Goal: Task Accomplishment & Management: Complete application form

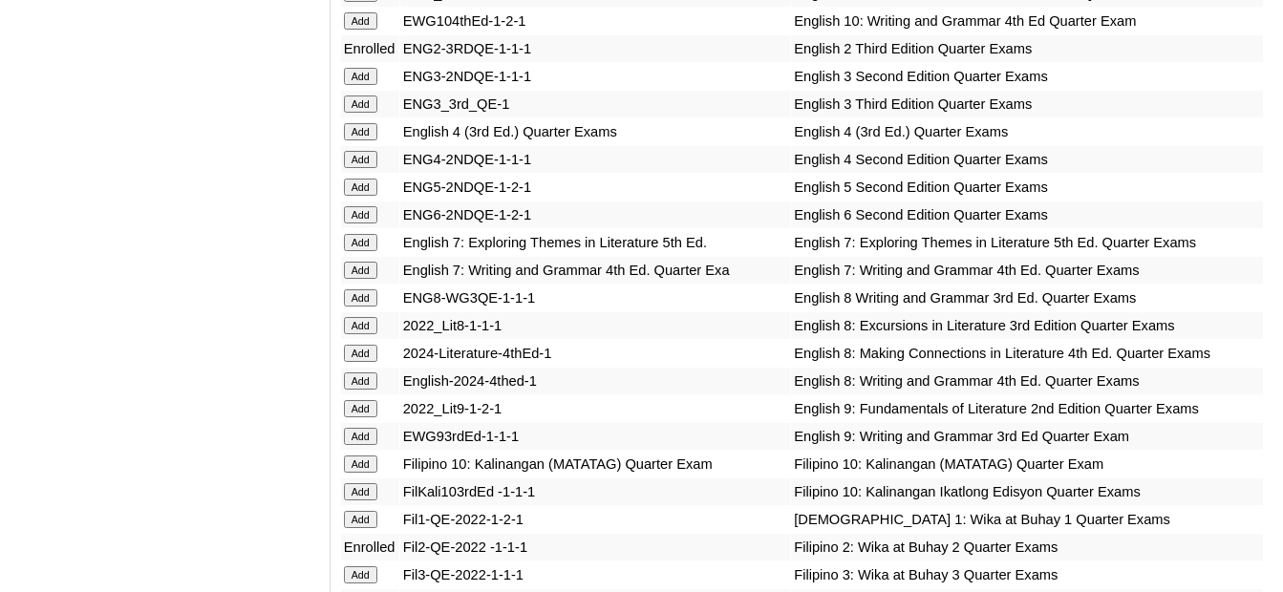
scroll to position [2293, 0]
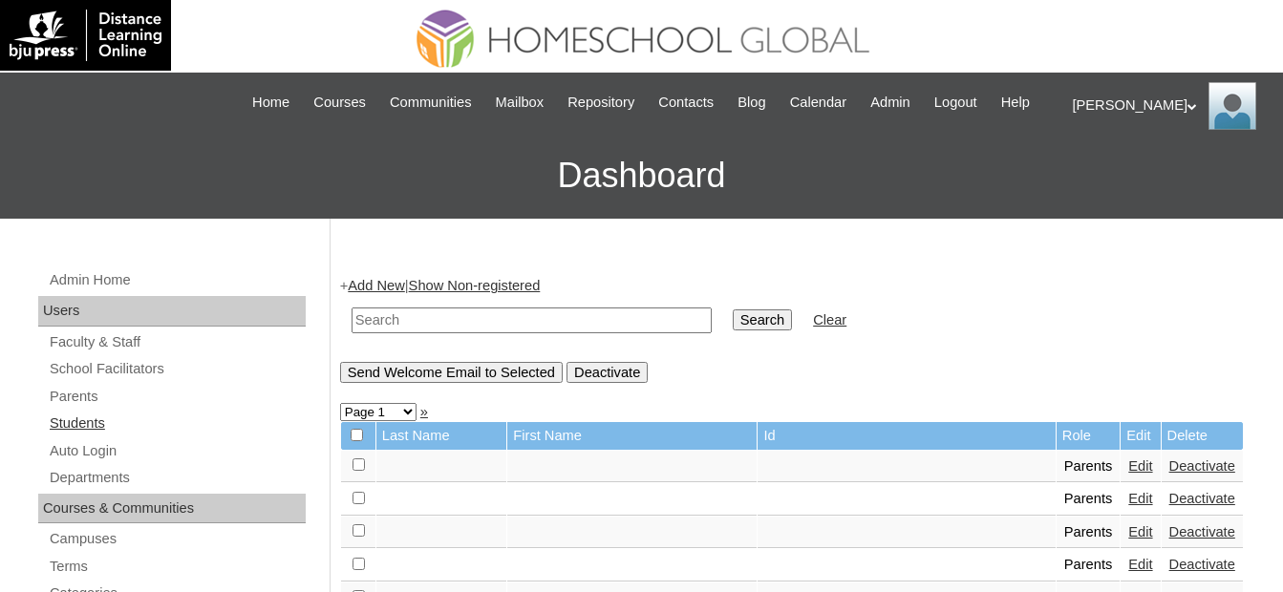
click at [155, 418] on link "Students" at bounding box center [177, 424] width 258 height 24
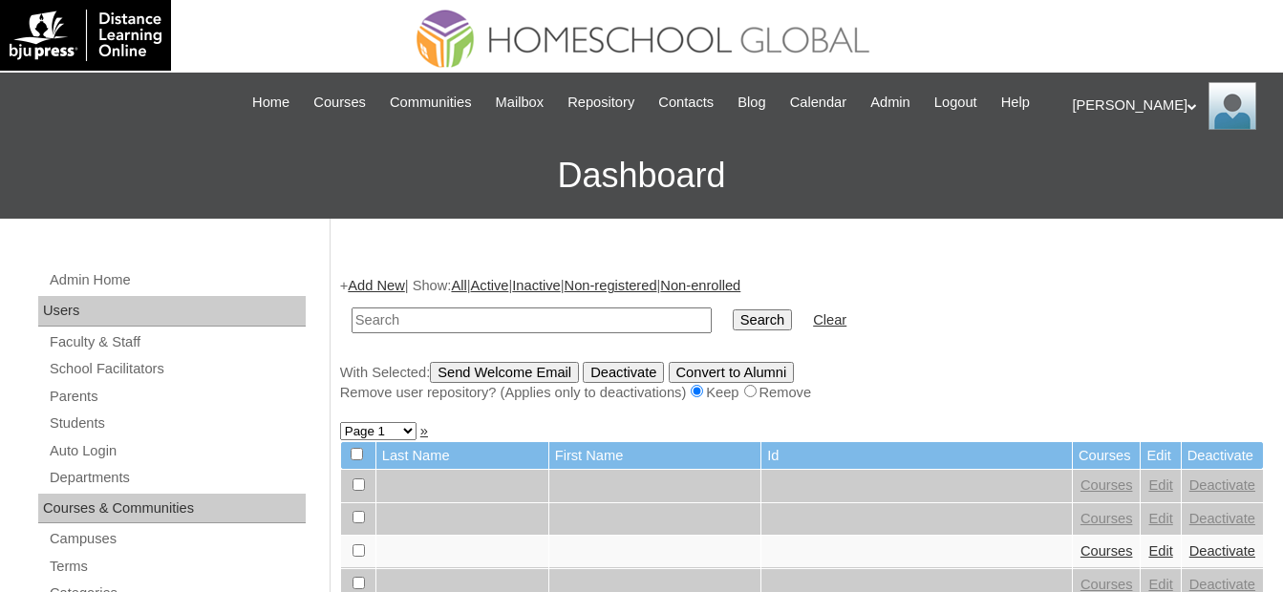
click at [602, 324] on input "text" at bounding box center [532, 321] width 360 height 26
paste input "MHS00235-TECHPH2025"
type input "MHS00235-TECHPH2025"
click at [733, 323] on input "Search" at bounding box center [762, 320] width 59 height 21
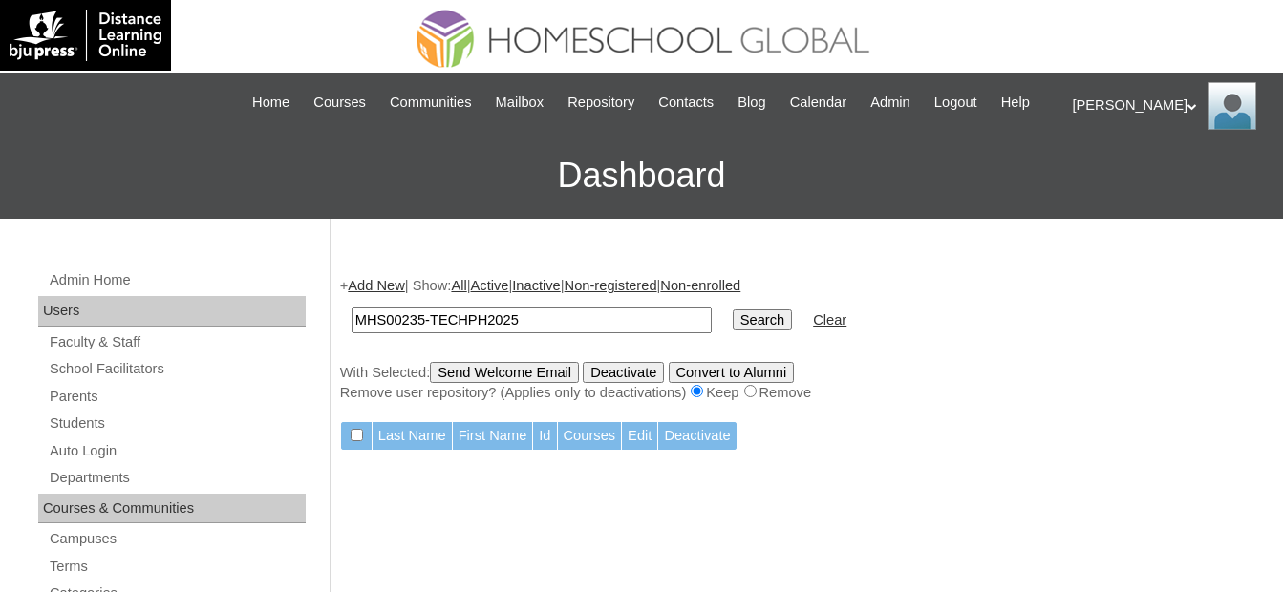
click at [397, 287] on link "Add New" at bounding box center [376, 285] width 56 height 15
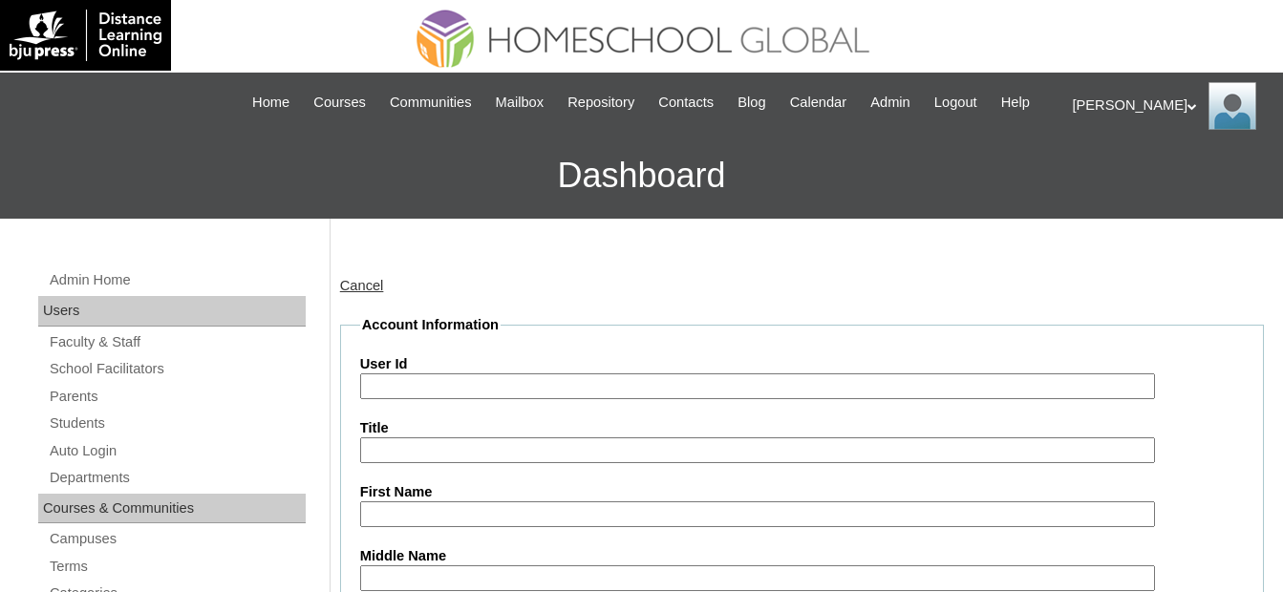
click at [475, 378] on input "User Id" at bounding box center [758, 387] width 796 height 26
click at [474, 392] on input "User Id" at bounding box center [758, 387] width 796 height 26
paste input "[PERSON_NAME]"
type input "[PERSON_NAME]"
click at [610, 390] on input "User Id" at bounding box center [758, 387] width 796 height 26
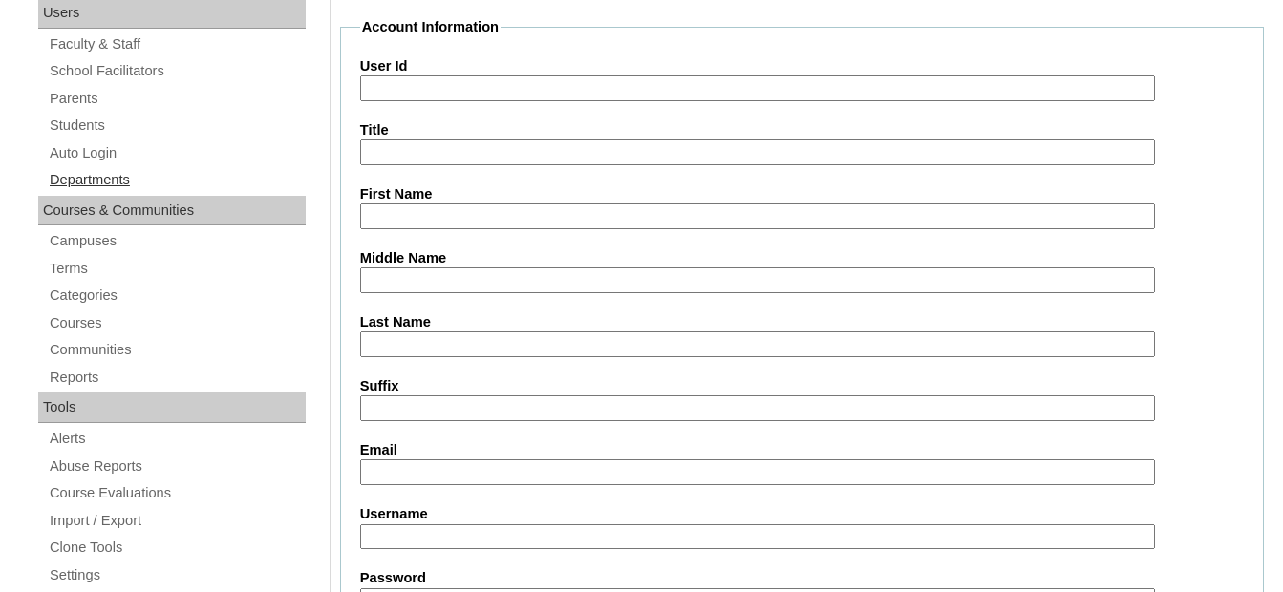
scroll to position [287, 0]
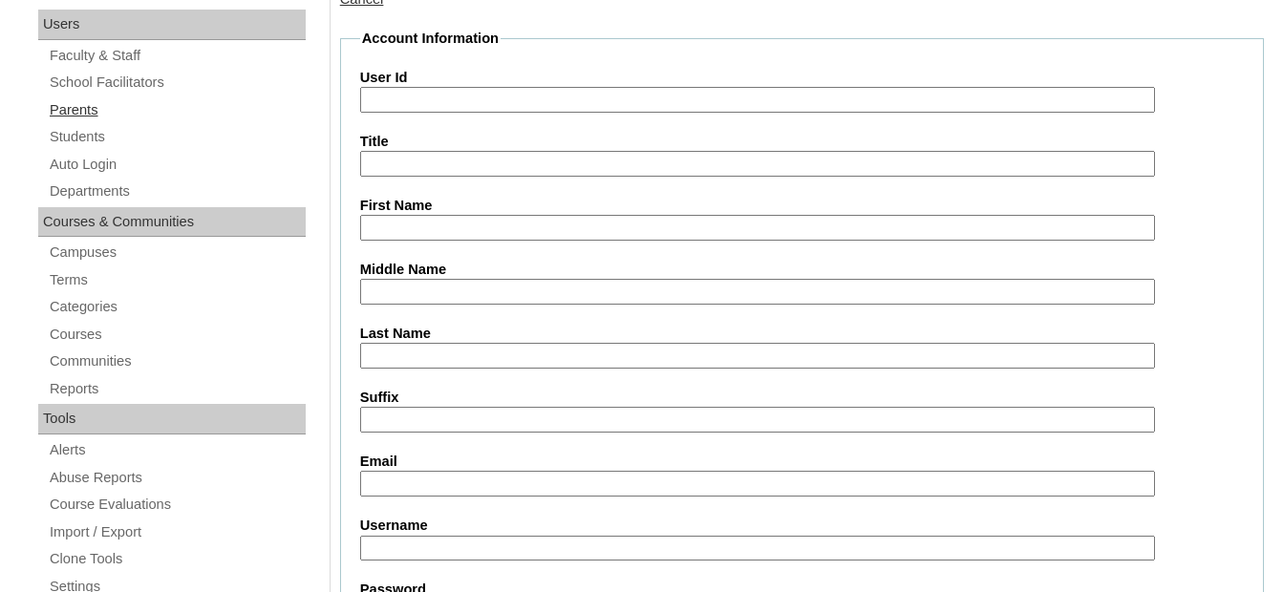
click at [79, 108] on link "Parents" at bounding box center [177, 110] width 258 height 24
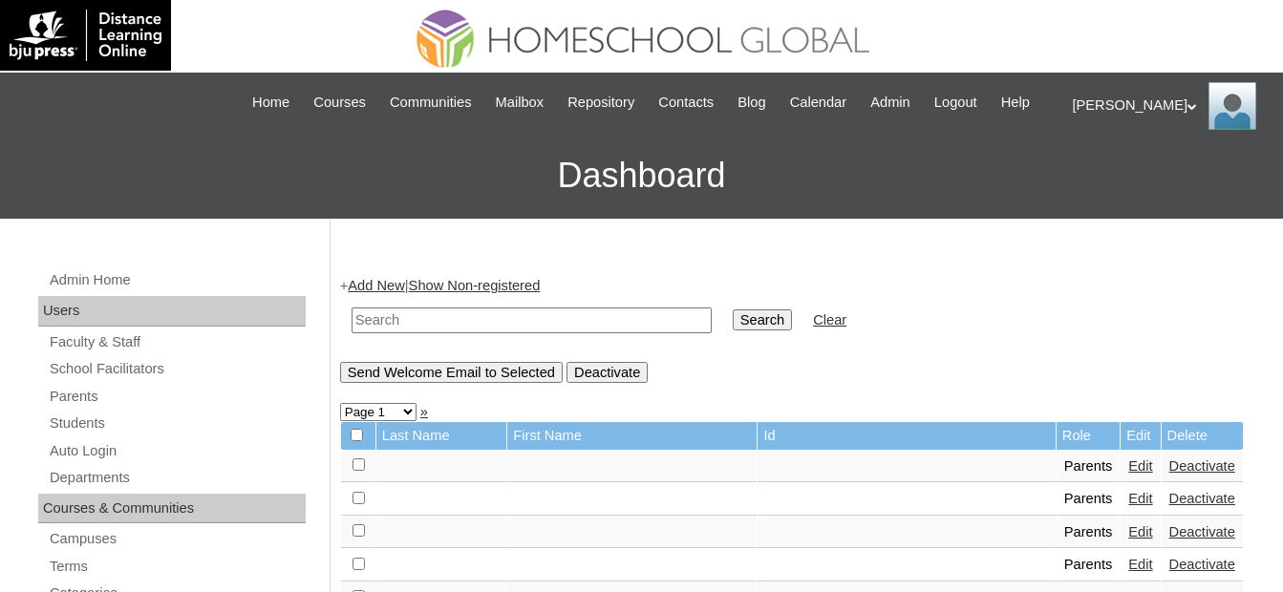
click at [371, 284] on link "Add New" at bounding box center [376, 285] width 56 height 15
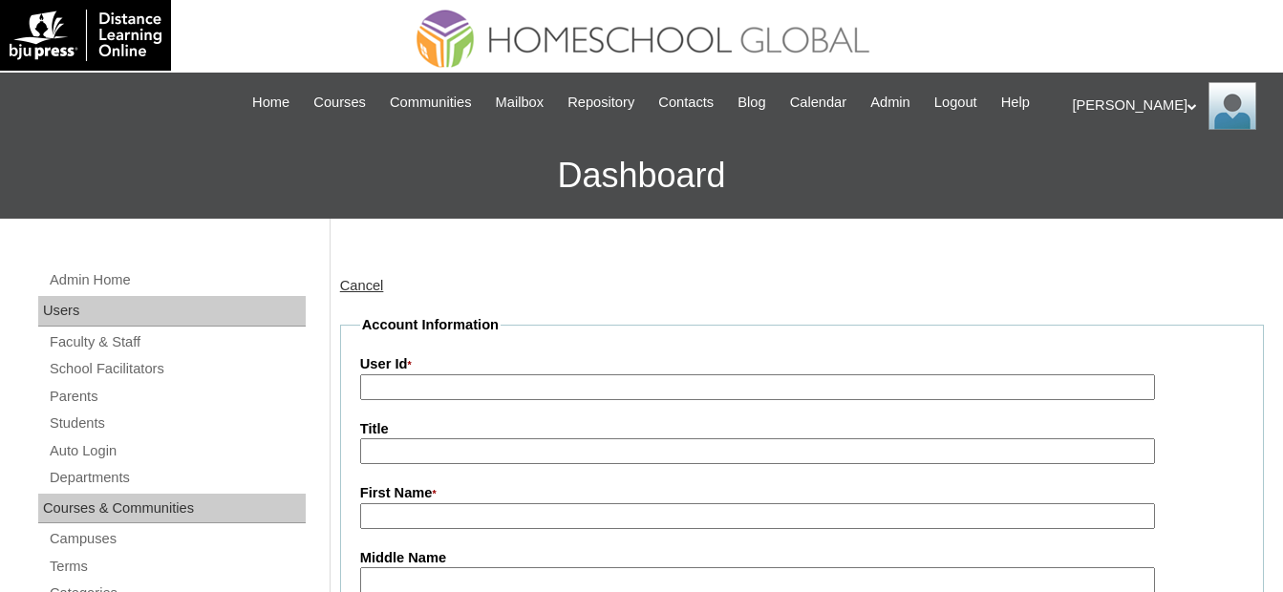
click at [424, 389] on input "User Id *" at bounding box center [758, 387] width 796 height 26
paste input "MHP0186-TECHPH2025"
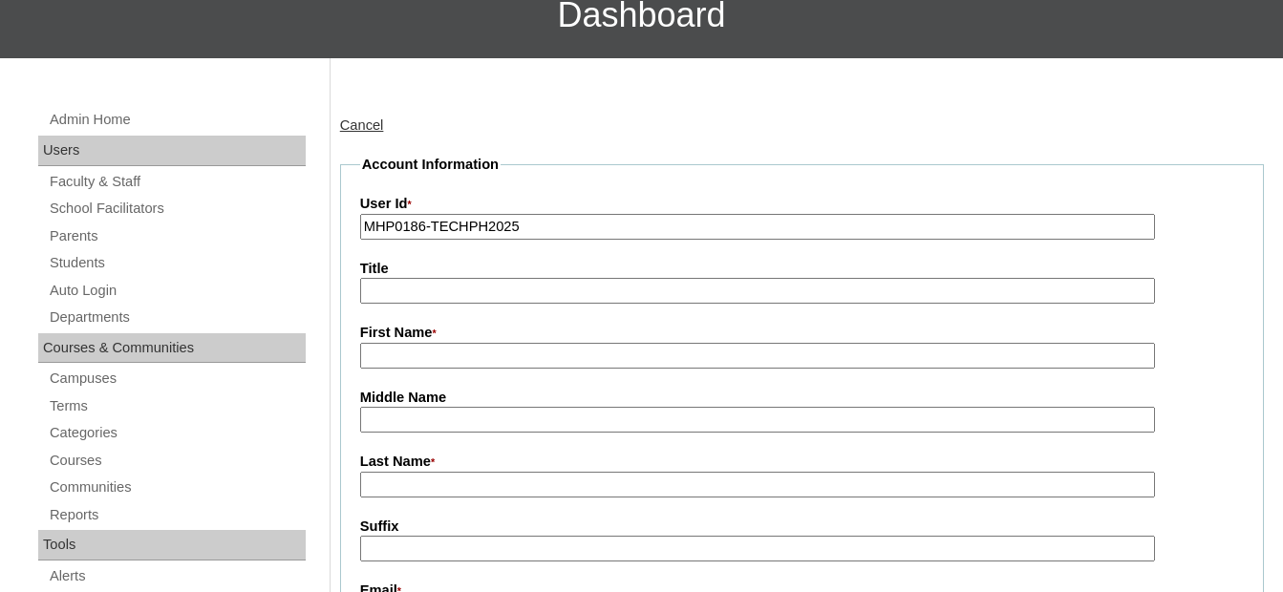
scroll to position [191, 0]
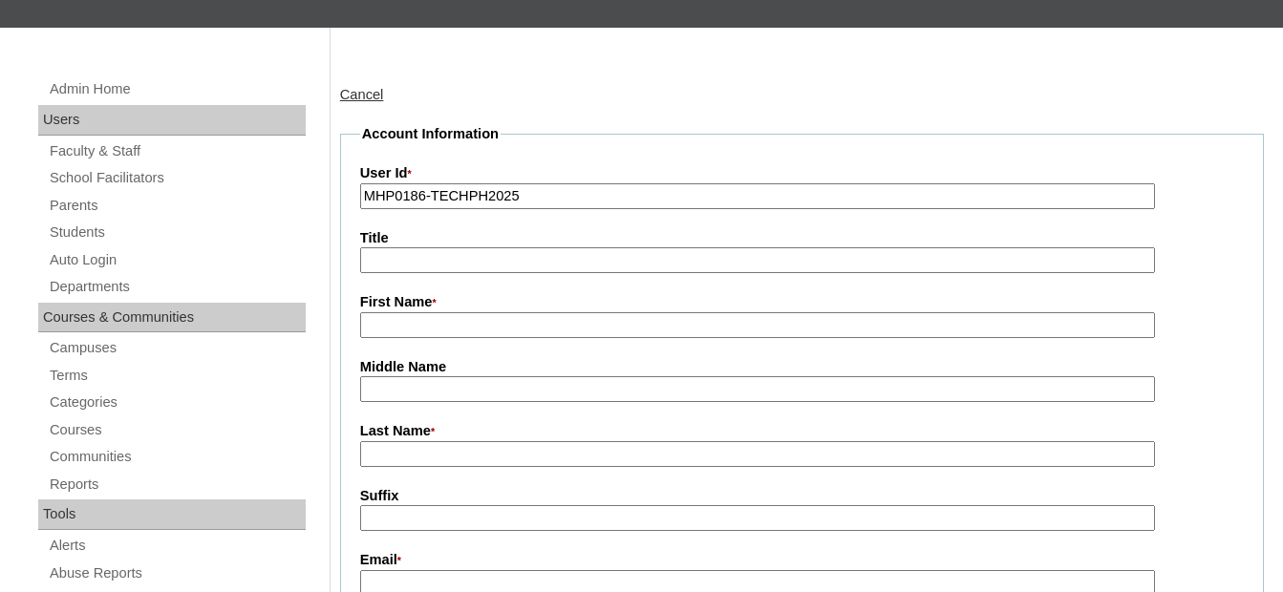
type input "MHP0186-TECHPH2025"
click at [497, 328] on input "First Name *" at bounding box center [758, 325] width 796 height 26
paste input "Bernadine"
type input "Bernadine"
click at [457, 458] on input "Last Name *" at bounding box center [758, 454] width 796 height 26
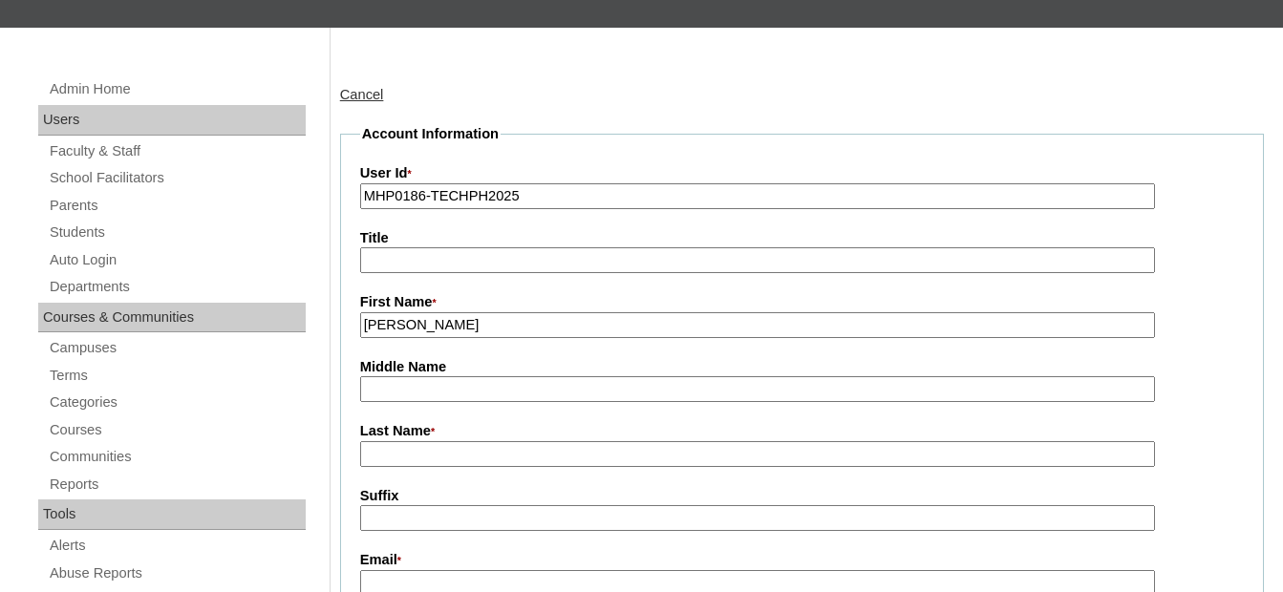
paste input "Peñaflor"
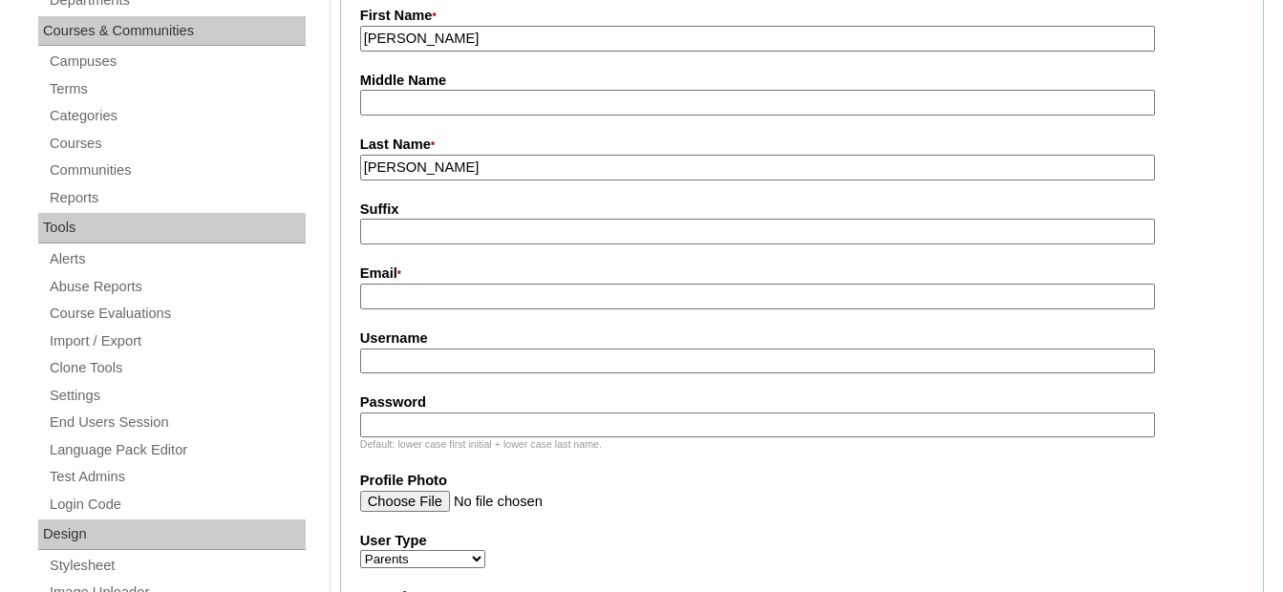
type input "Peñaflor"
drag, startPoint x: 455, startPoint y: 34, endPoint x: 310, endPoint y: 19, distance: 145.1
type input "BERNADINE"
click at [424, 301] on input "Email *" at bounding box center [758, 297] width 796 height 26
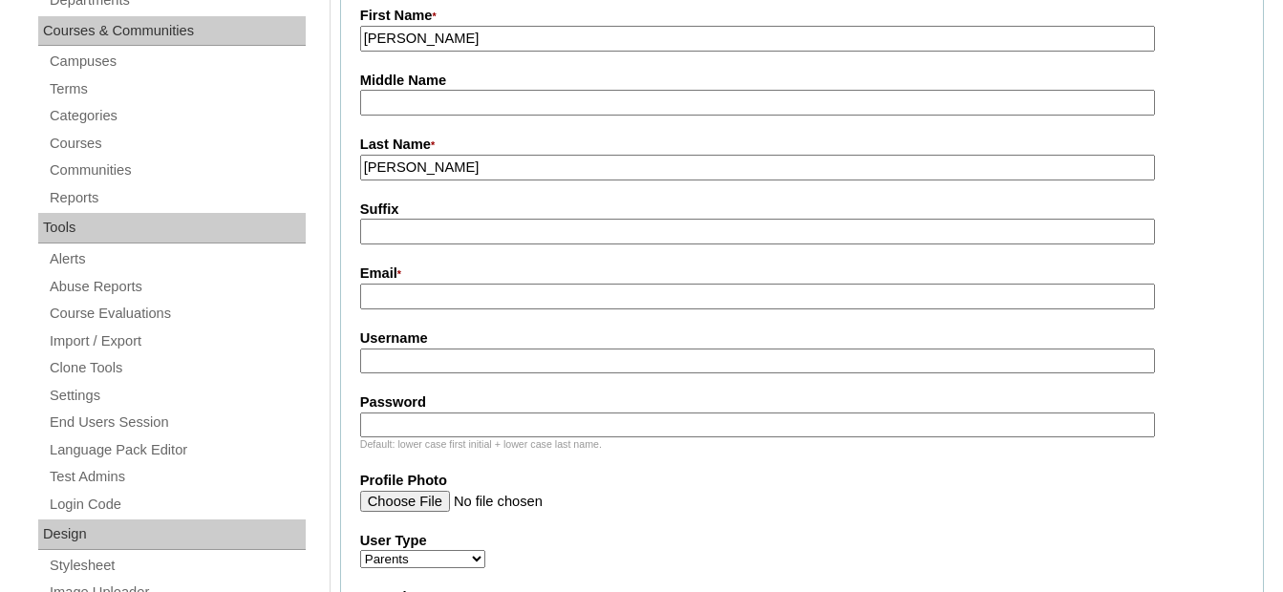
paste input "ciscmcruz@gmail.com"
type input "ciscmcruz@gmail.com"
click at [375, 364] on input "Username" at bounding box center [758, 362] width 796 height 26
click at [574, 374] on input "Username" at bounding box center [758, 362] width 796 height 26
paste input "cruzB2025"
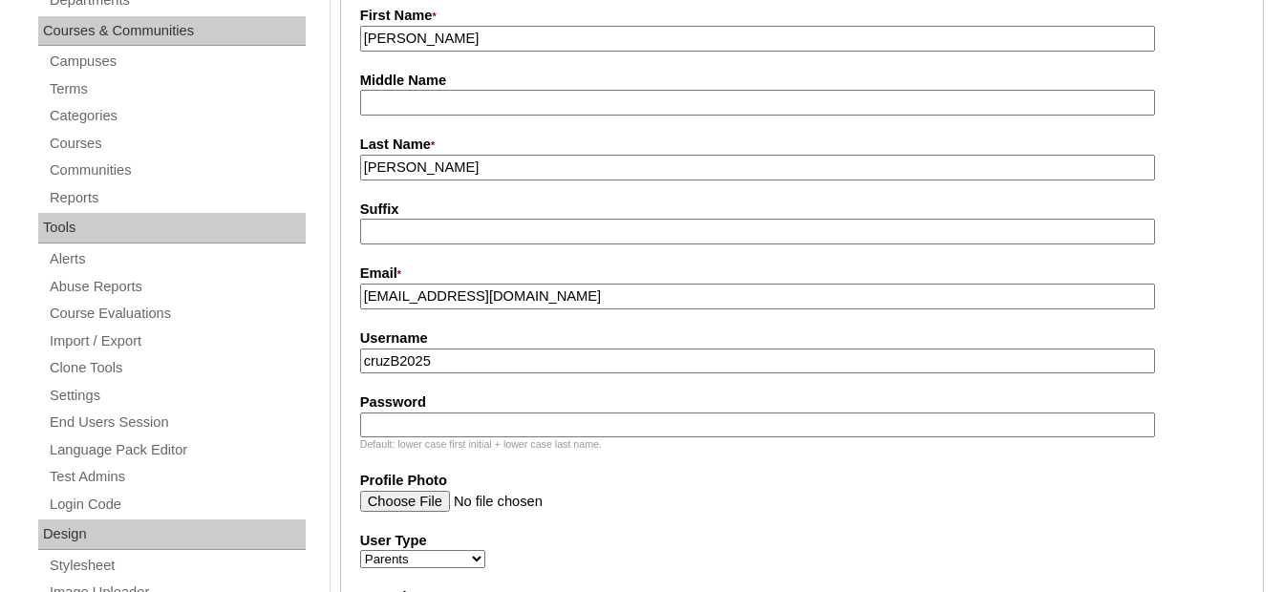
type input "cruzB2025"
click at [456, 399] on label "Password" at bounding box center [802, 403] width 884 height 20
click at [456, 413] on input "Password" at bounding box center [758, 426] width 796 height 26
click at [450, 429] on input "Password" at bounding box center [758, 426] width 796 height 26
paste input "techAeVs473"
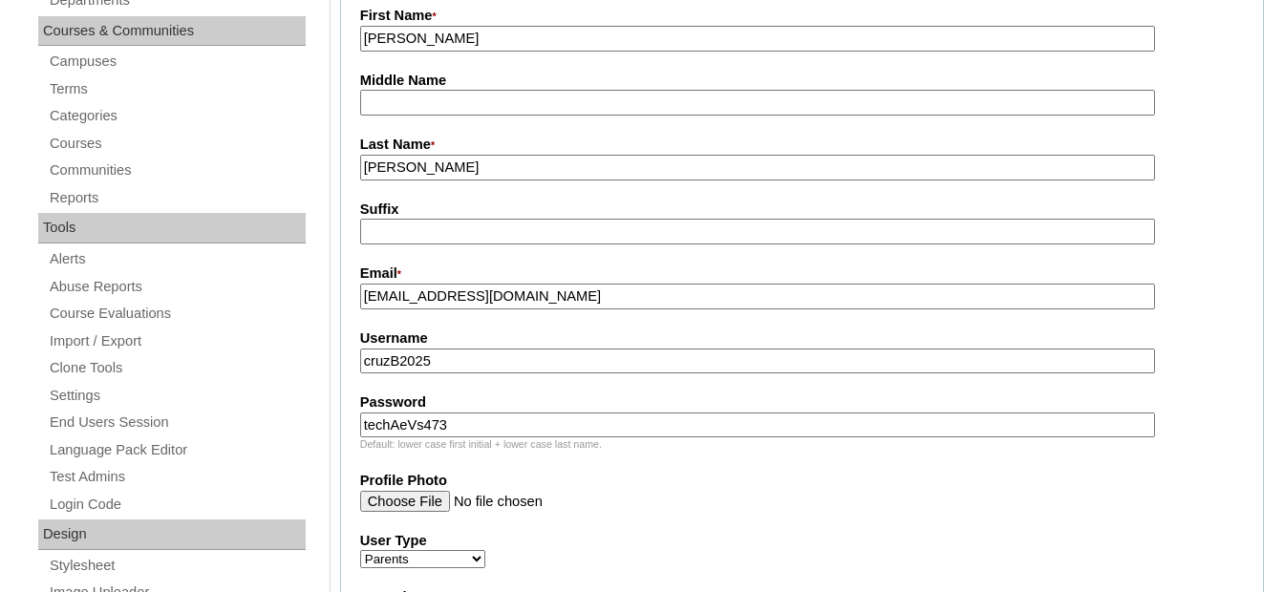
type input "techAeVs473"
click at [735, 512] on input "Profile Photo" at bounding box center [758, 501] width 796 height 21
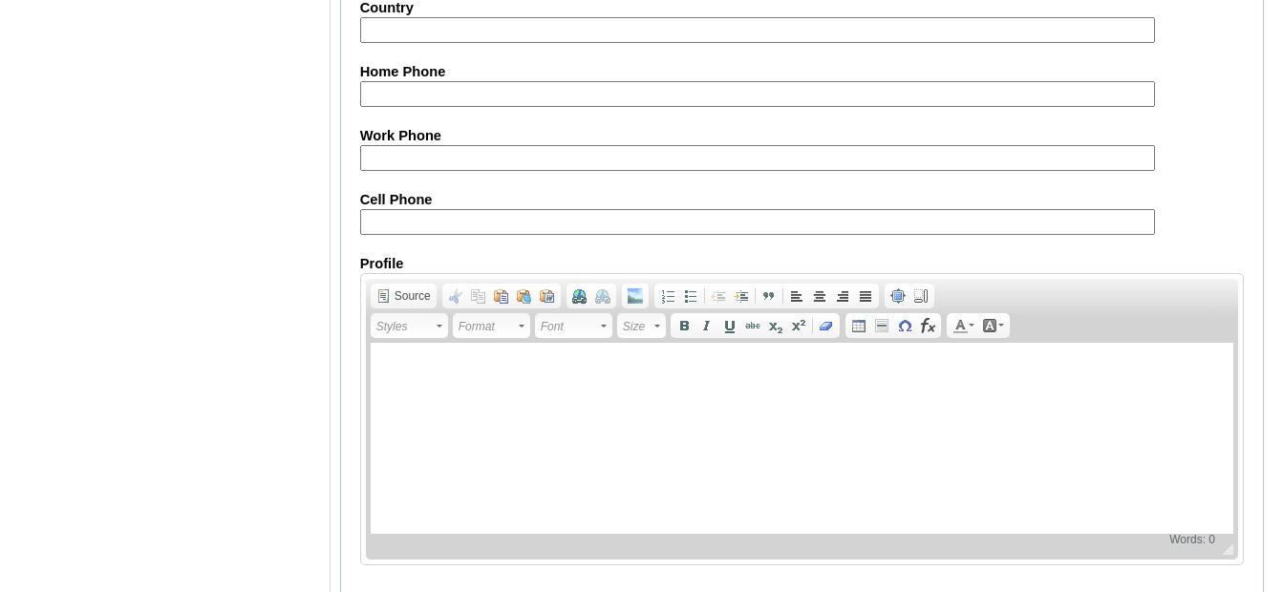
scroll to position [1989, 0]
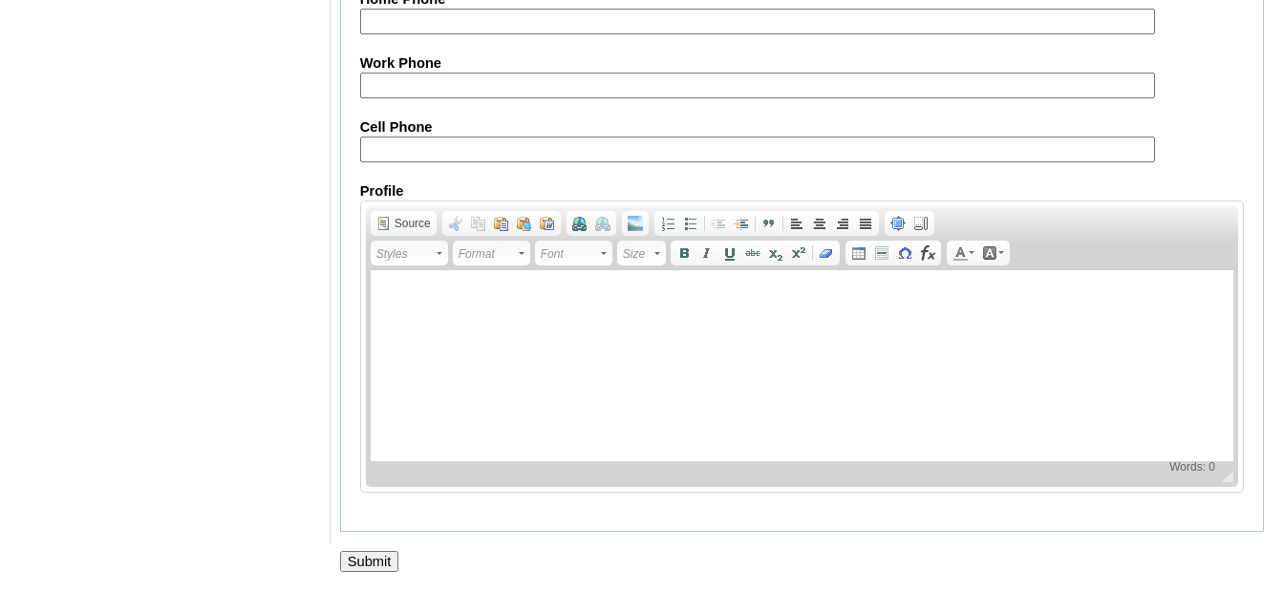
click at [381, 553] on input "Submit" at bounding box center [369, 561] width 59 height 21
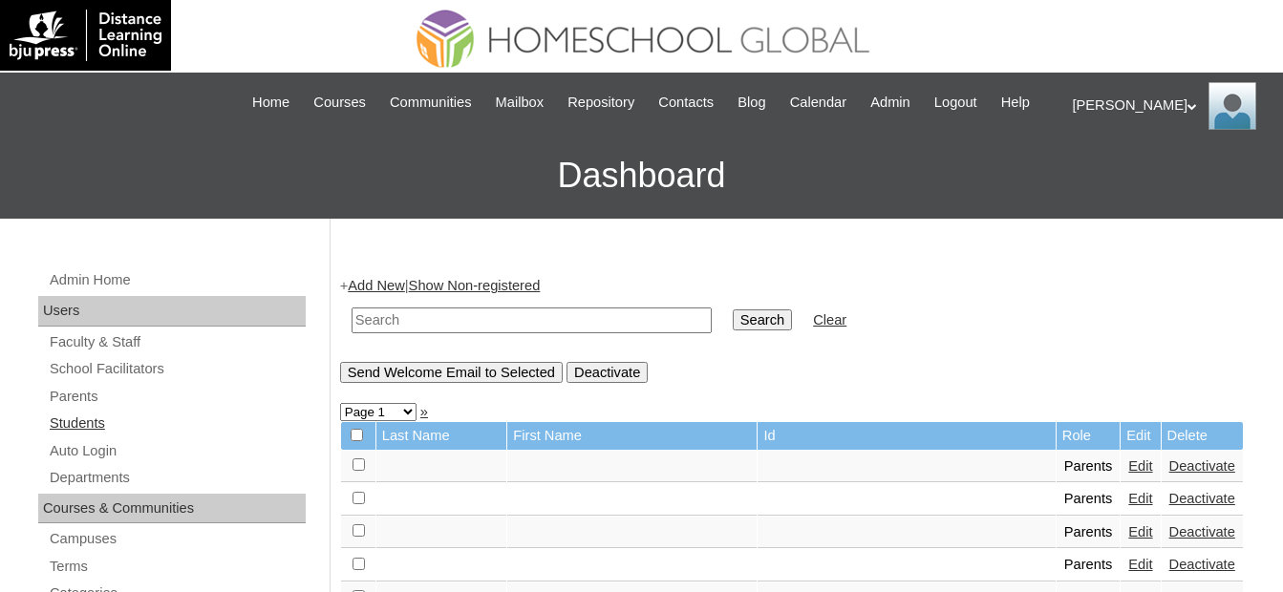
click at [131, 433] on link "Students" at bounding box center [177, 424] width 258 height 24
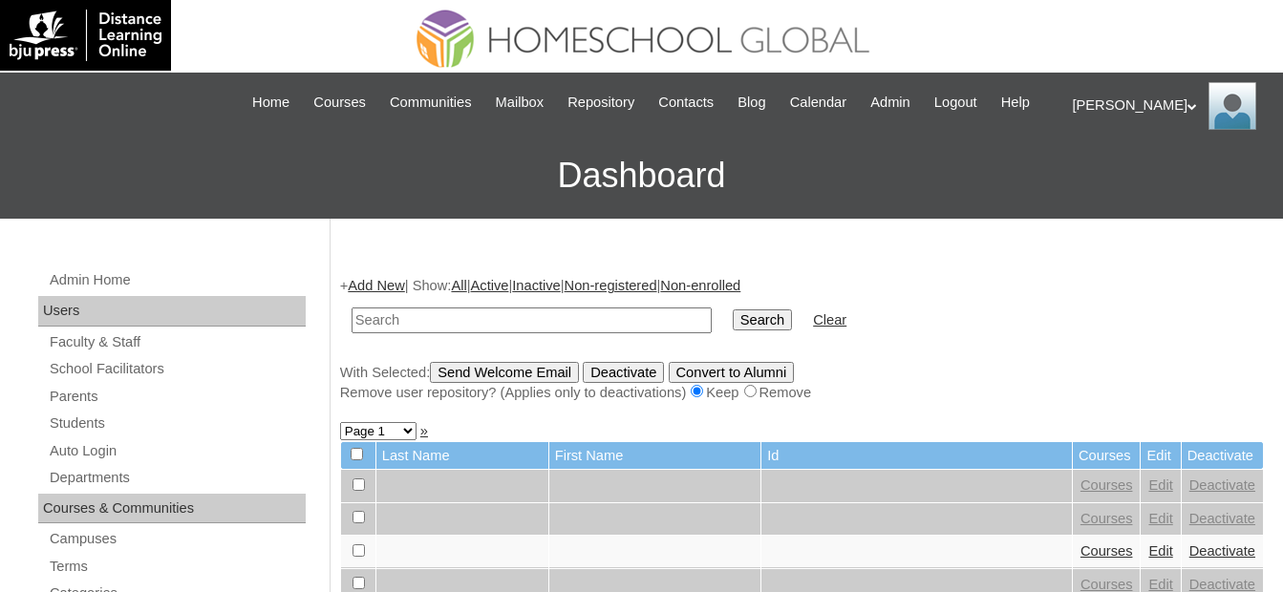
drag, startPoint x: 606, startPoint y: 319, endPoint x: 710, endPoint y: 314, distance: 104.2
click at [606, 319] on input "text" at bounding box center [532, 321] width 360 height 26
paste input "MHS00235-TECHPH2025"
type input "MHS00235-TECHPH2025"
click at [733, 312] on input "Search" at bounding box center [762, 320] width 59 height 21
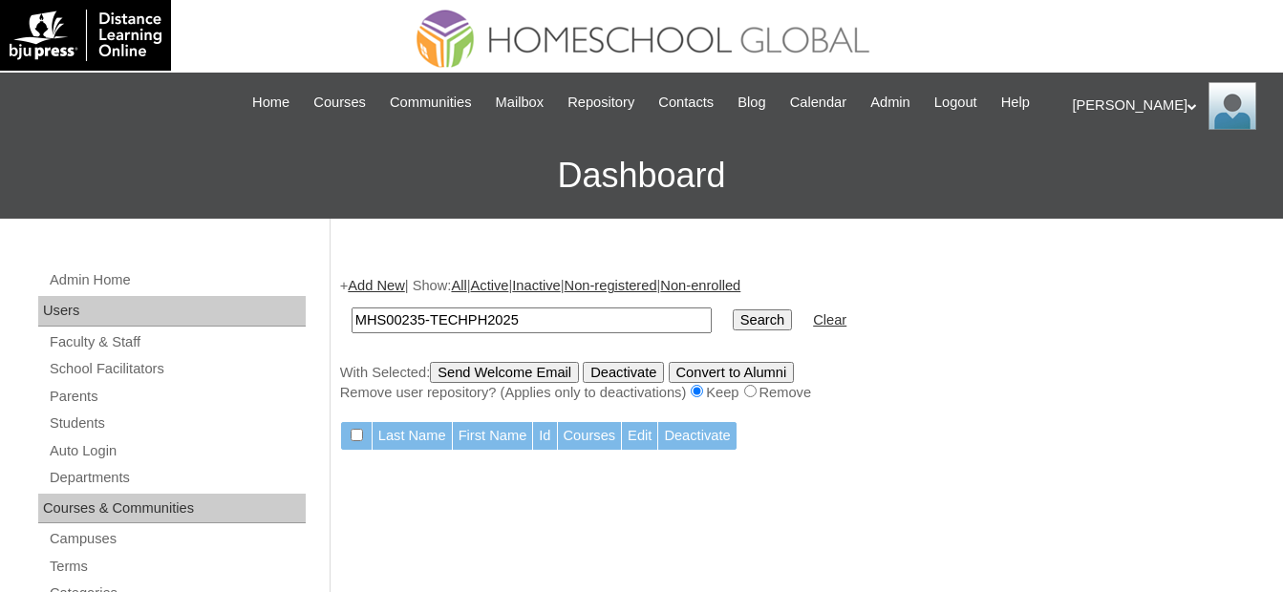
drag, startPoint x: 0, startPoint y: 0, endPoint x: 379, endPoint y: 285, distance: 474.2
click at [379, 285] on link "Add New" at bounding box center [376, 285] width 56 height 15
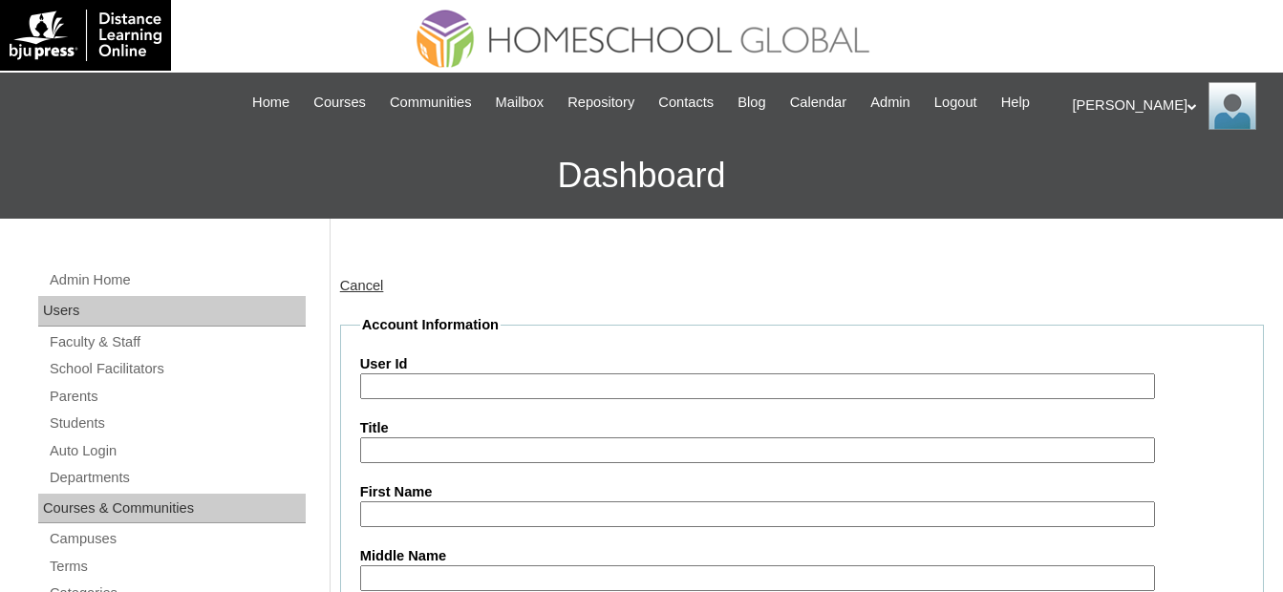
click at [423, 380] on input "User Id" at bounding box center [758, 387] width 796 height 26
paste input "MHS00235-TECHPH2025"
type input "MHS00235-TECHPH2025"
click at [536, 508] on input "First Name" at bounding box center [758, 515] width 796 height 26
paste input "Mason Bran"
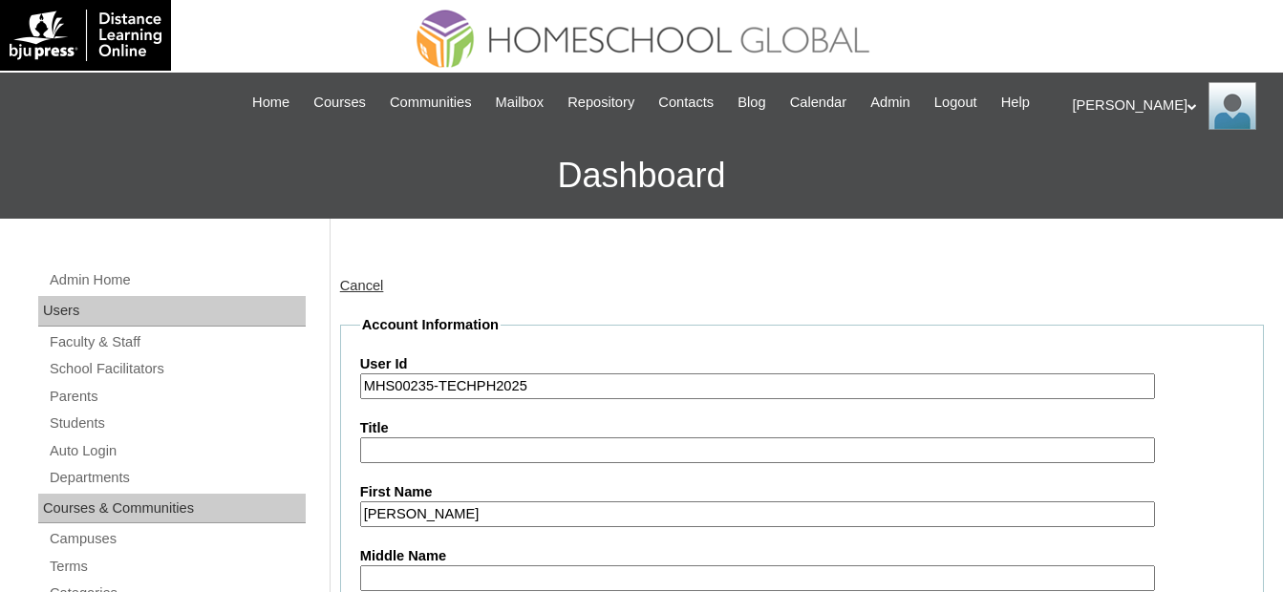
type input "Mason Bran"
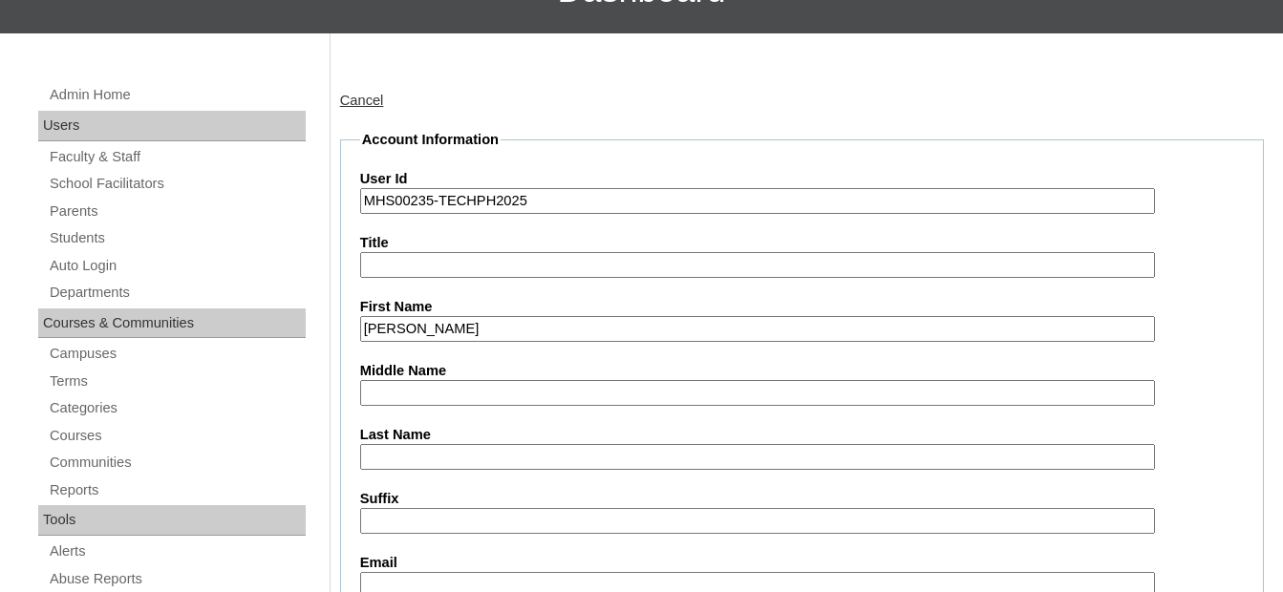
scroll to position [191, 0]
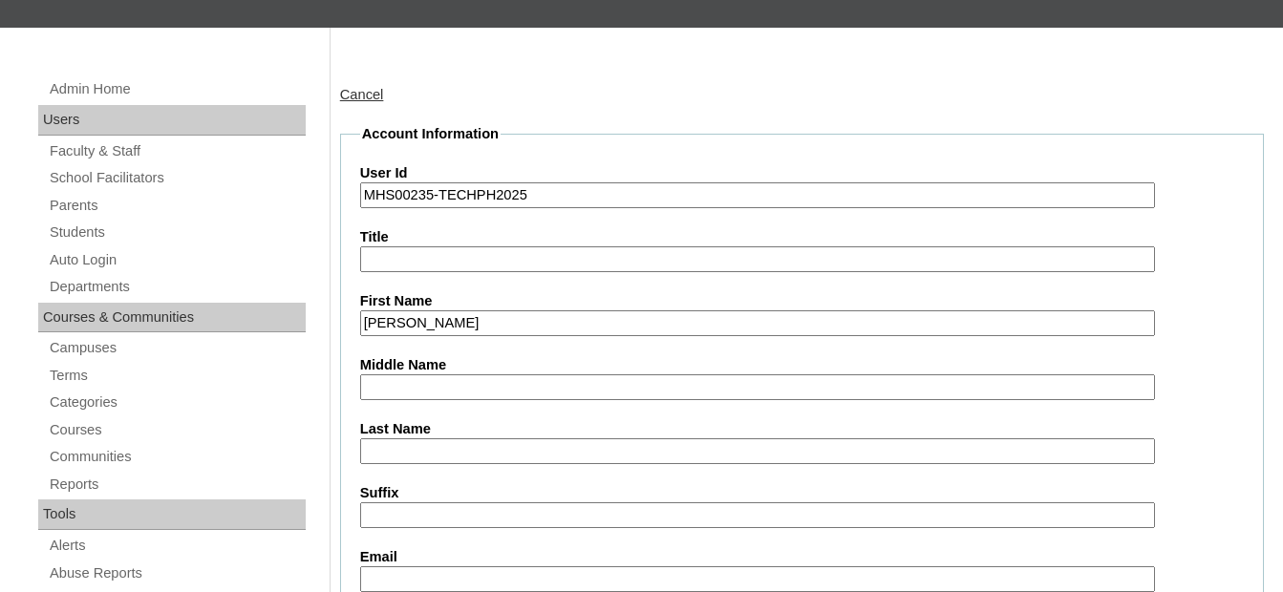
click at [434, 455] on input "Last Name" at bounding box center [758, 452] width 796 height 26
paste input "Cruz"
type input "Cruz"
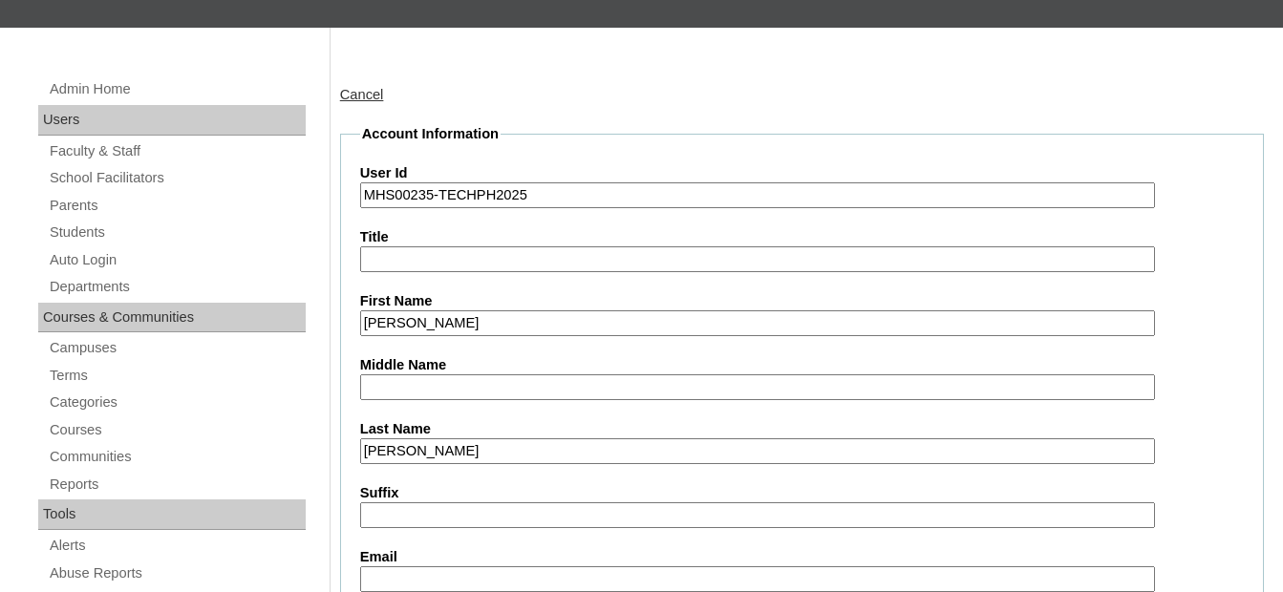
drag, startPoint x: 426, startPoint y: 393, endPoint x: 394, endPoint y: 395, distance: 32.5
click at [426, 393] on input "Middle Name" at bounding box center [758, 387] width 796 height 26
paste input "Peñaflor"
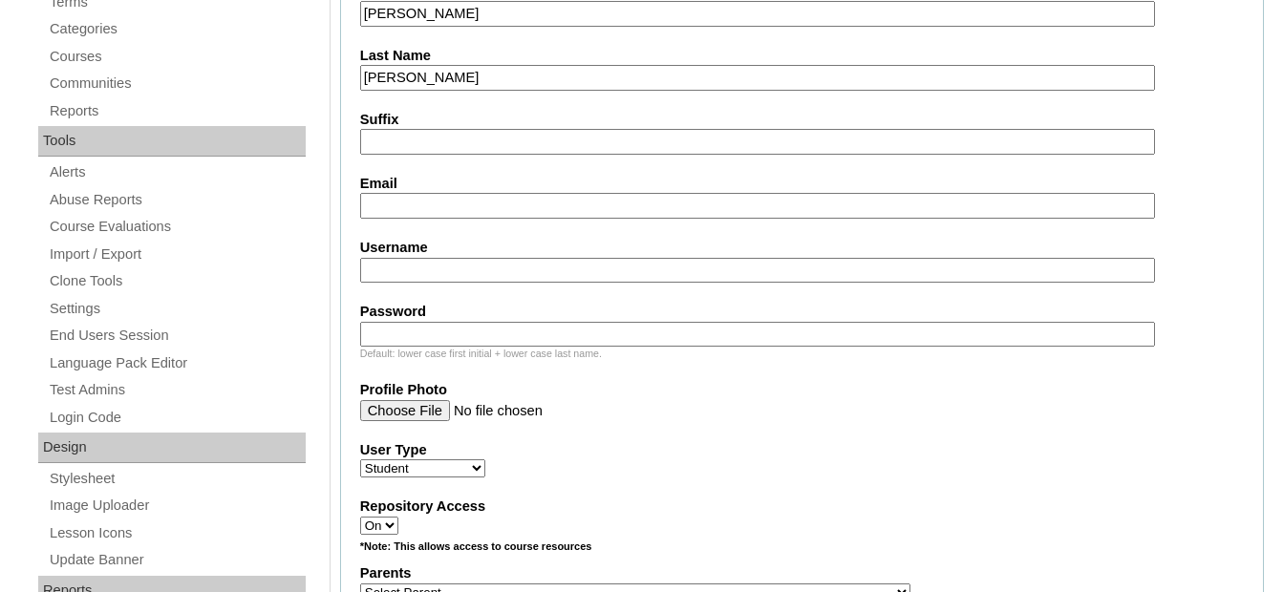
scroll to position [573, 0]
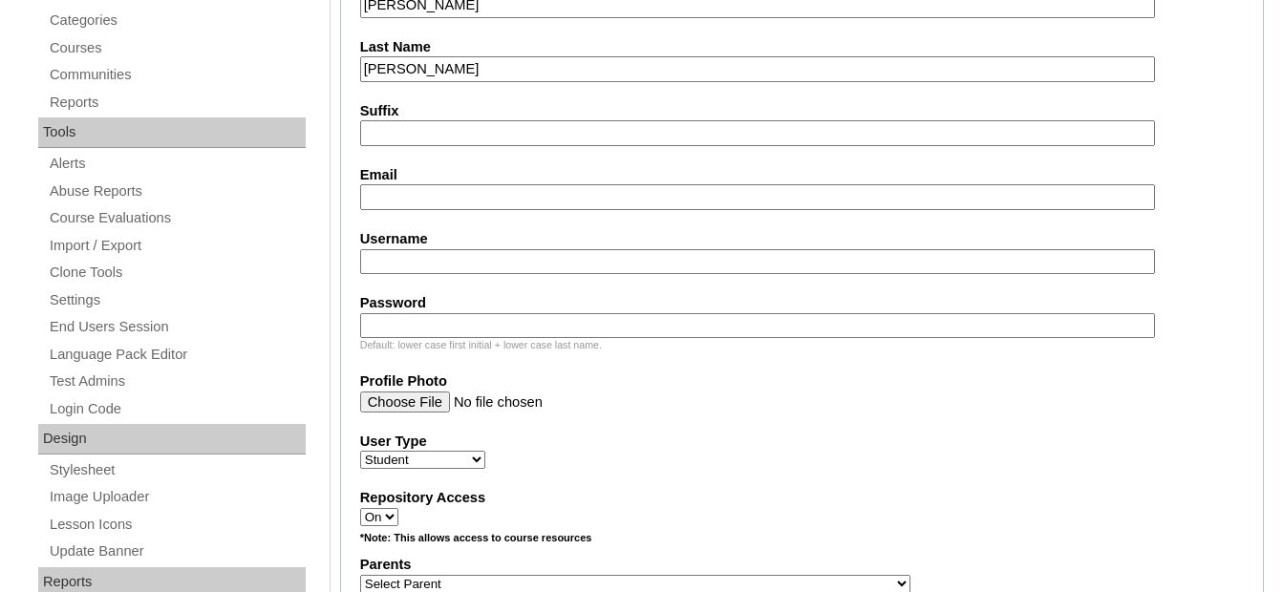
type input "Peñaflor"
click at [409, 203] on input "Email" at bounding box center [758, 197] width 796 height 26
click at [453, 203] on input "Email" at bounding box center [758, 197] width 796 height 26
paste input "ciscmcruz@gmail.com"
type input "ciscmcruz@gmail.com"
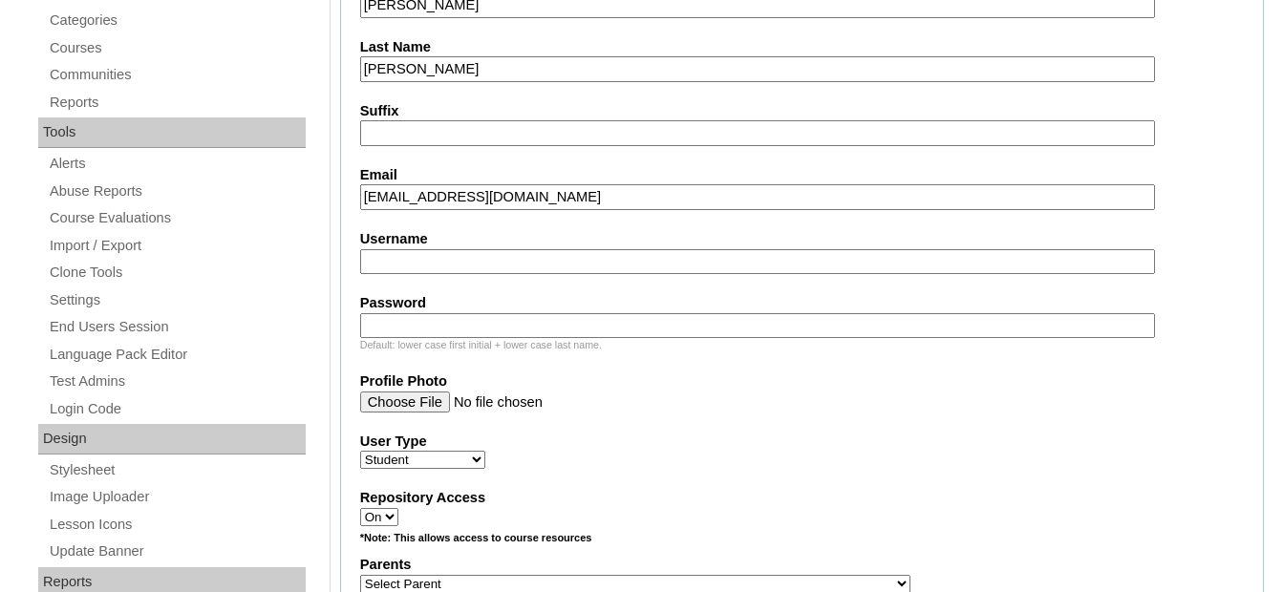
click at [484, 270] on input "Username" at bounding box center [758, 262] width 796 height 26
paste input "masonbrancruz"
type input "masonbrancruz"
click at [452, 329] on input "Password" at bounding box center [758, 326] width 796 height 26
paste input "250006599"
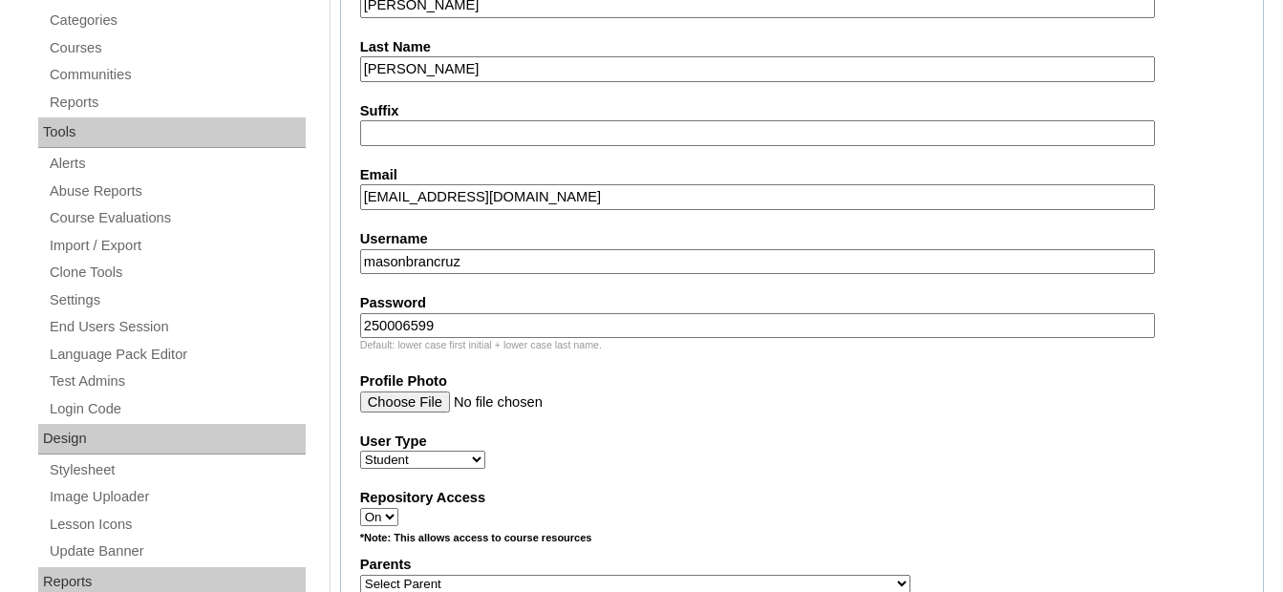
type input "250006599"
click at [819, 442] on label "User Type" at bounding box center [802, 442] width 884 height 20
click at [485, 451] on select "Faculty Staff Student Parents School Facilitators" at bounding box center [422, 460] width 125 height 18
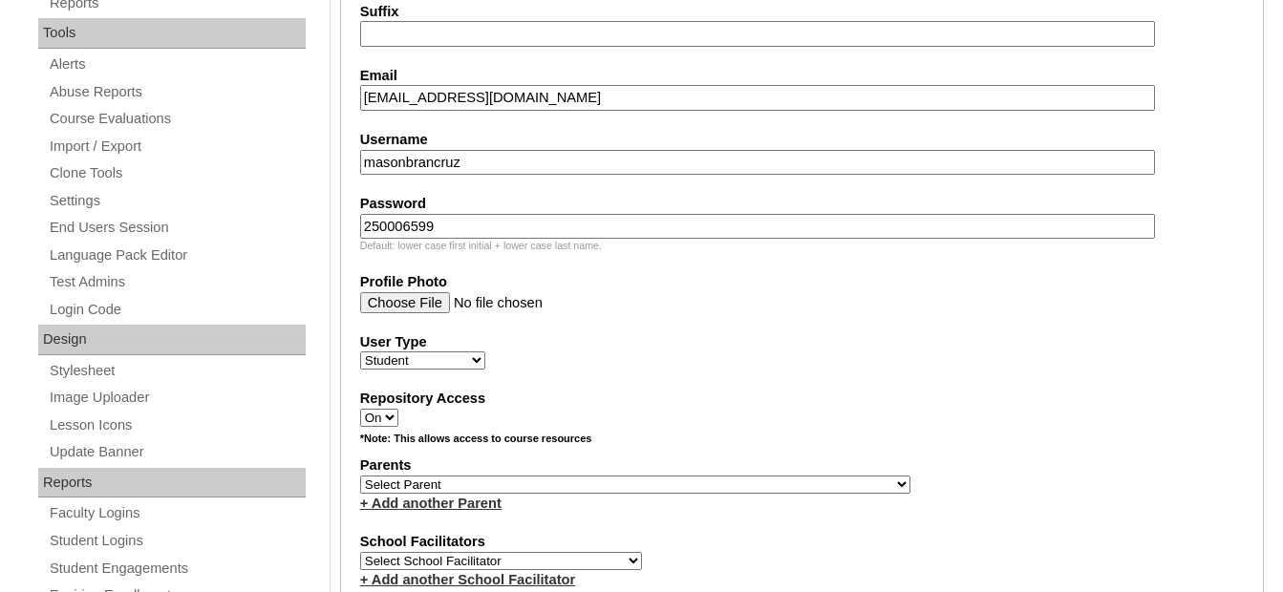
scroll to position [860, 0]
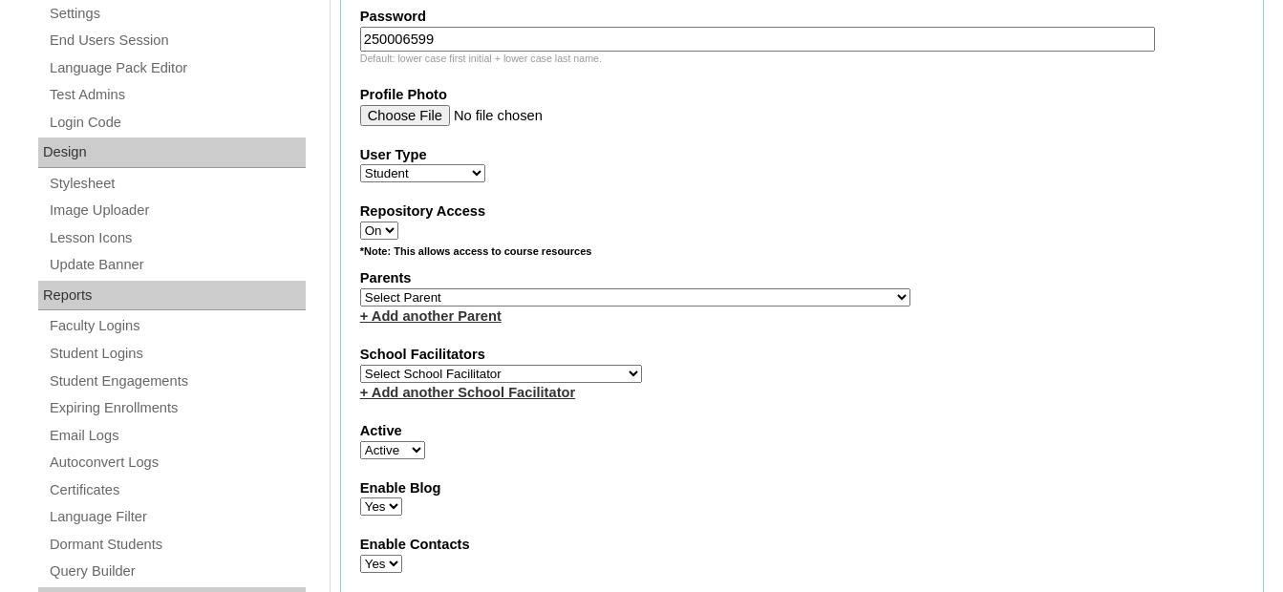
click at [462, 310] on link "+ Add another Parent" at bounding box center [430, 316] width 141 height 15
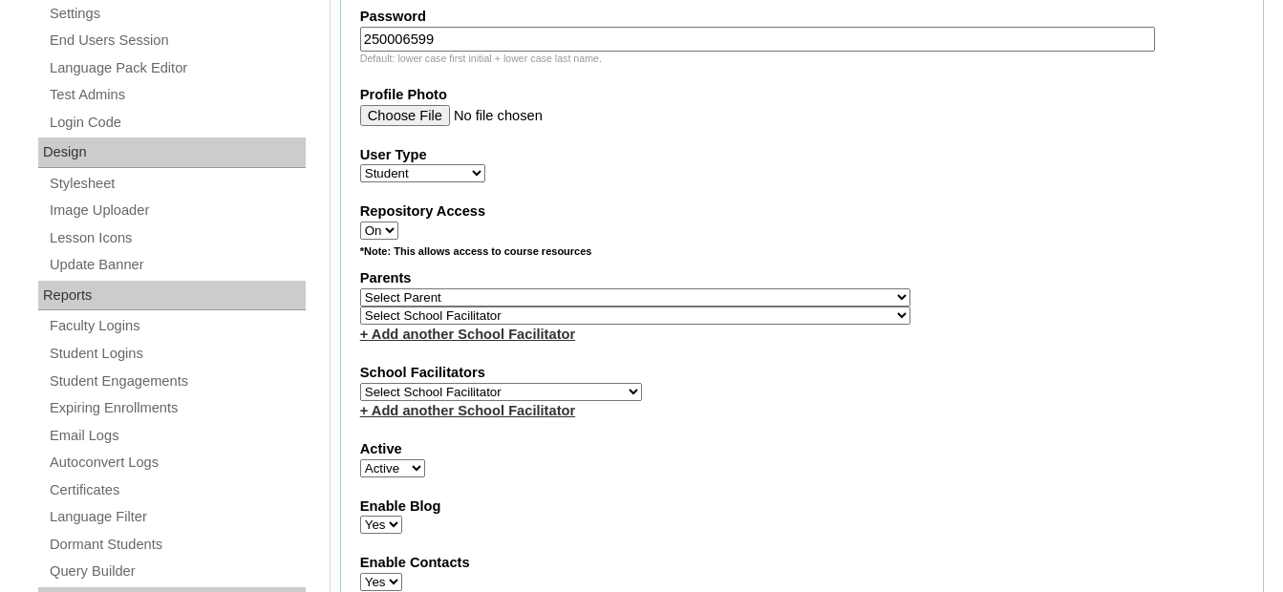
click at [472, 296] on select "Select Parent , , , , , , , , , , , , , , , , , , , , , , , , , , , , , , , , ,…" at bounding box center [635, 298] width 550 height 18
select select "43853"
click at [360, 289] on select "Select Parent , , , , , , , , , , , , , , , , , , , , , , , , , , , , , , , , ,…" at bounding box center [635, 298] width 550 height 18
click at [852, 266] on div "*Note: This allows access to course resources" at bounding box center [802, 257] width 884 height 24
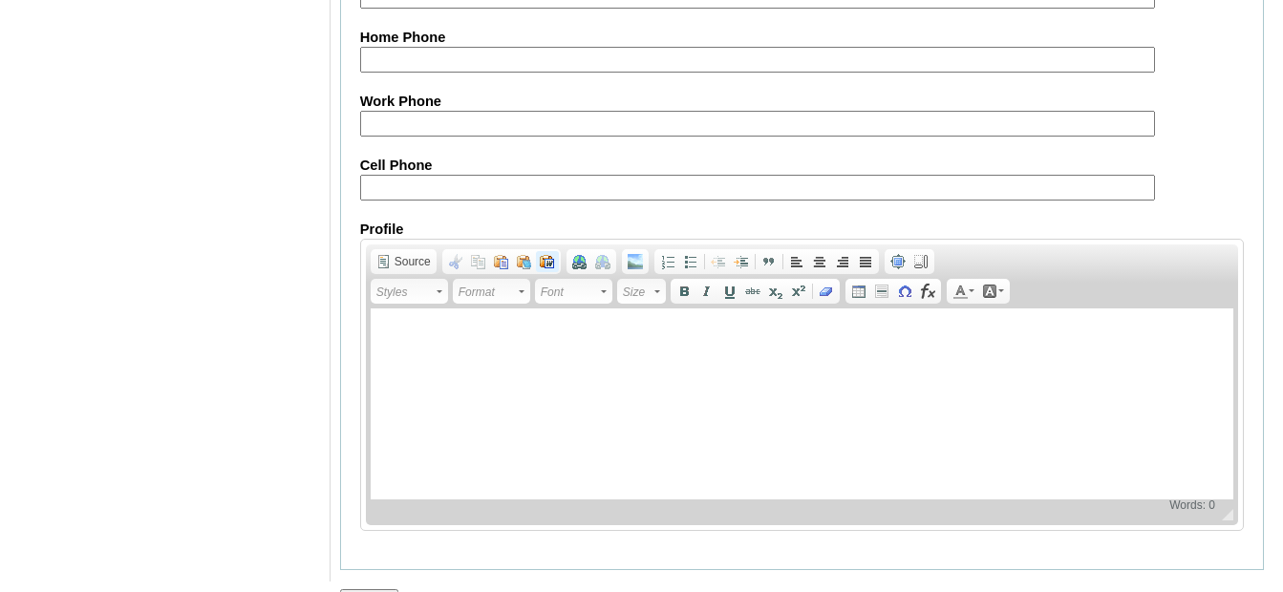
scroll to position [2333, 0]
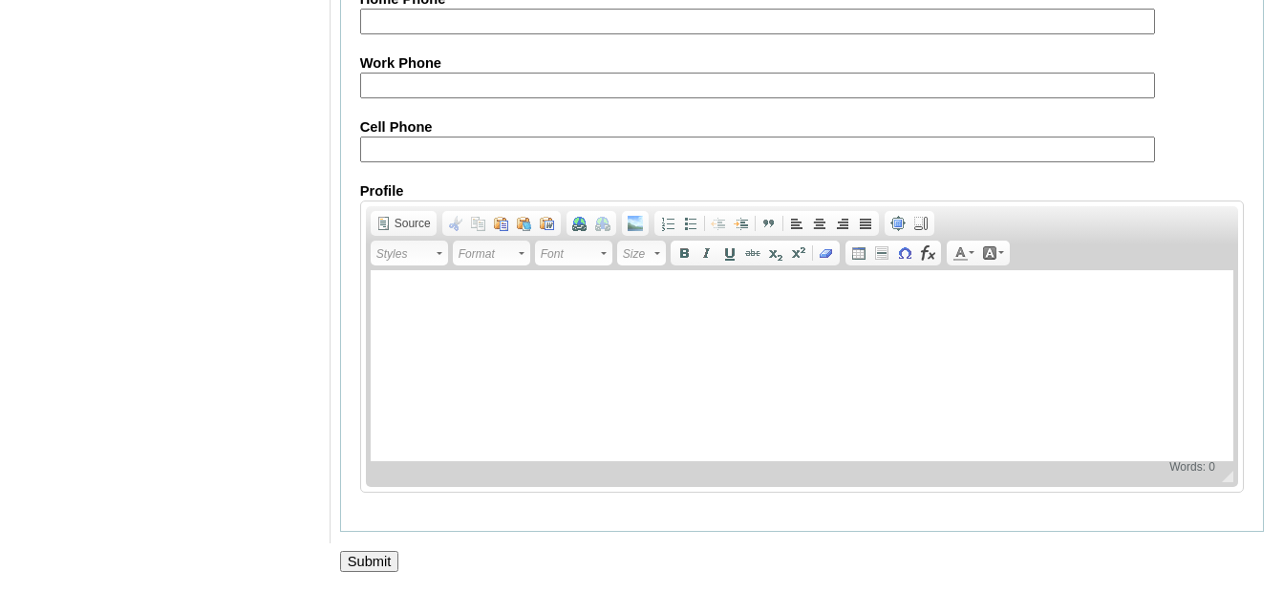
click at [378, 558] on input "Submit" at bounding box center [369, 561] width 59 height 21
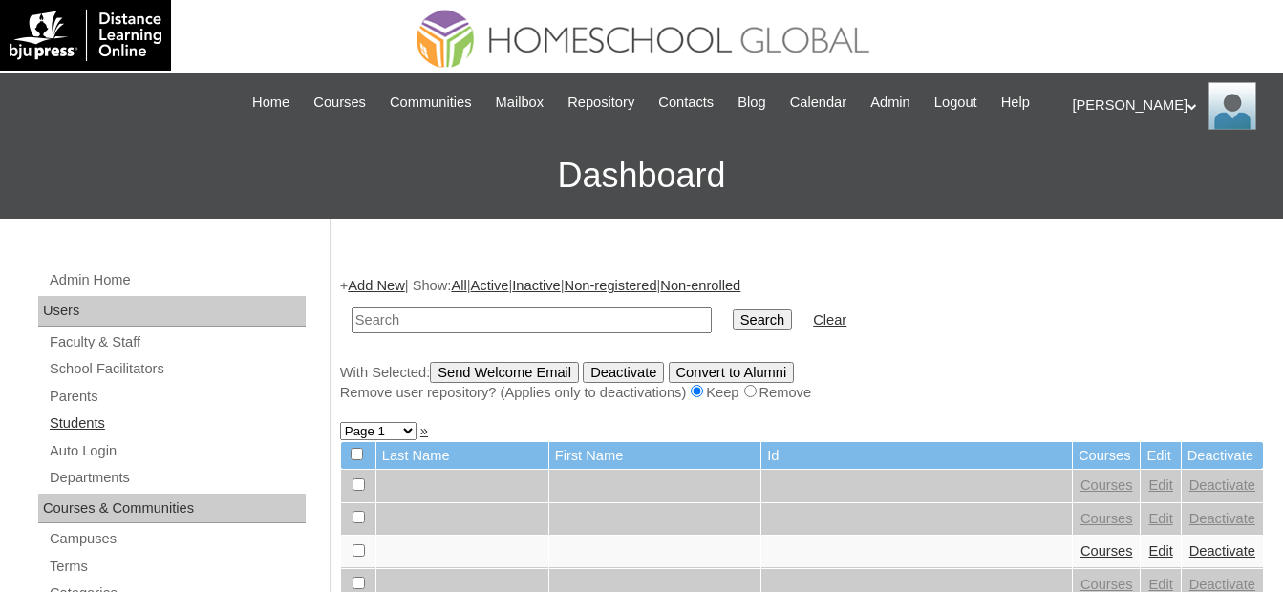
click at [118, 425] on link "Students" at bounding box center [177, 424] width 258 height 24
drag, startPoint x: 527, startPoint y: 323, endPoint x: 598, endPoint y: 318, distance: 70.9
click at [527, 323] on input "text" at bounding box center [532, 321] width 360 height 26
paste input "MHS00235-TECHPH2025"
type input "MHS00235-TECHPH2025"
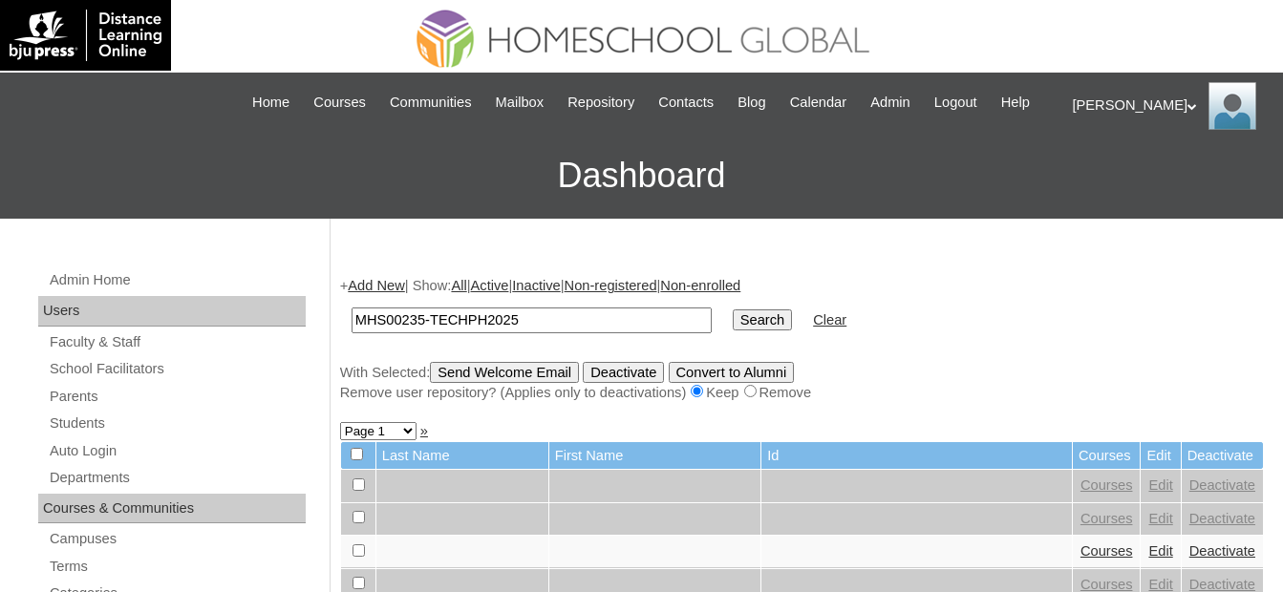
click at [733, 319] on input "Search" at bounding box center [762, 320] width 59 height 21
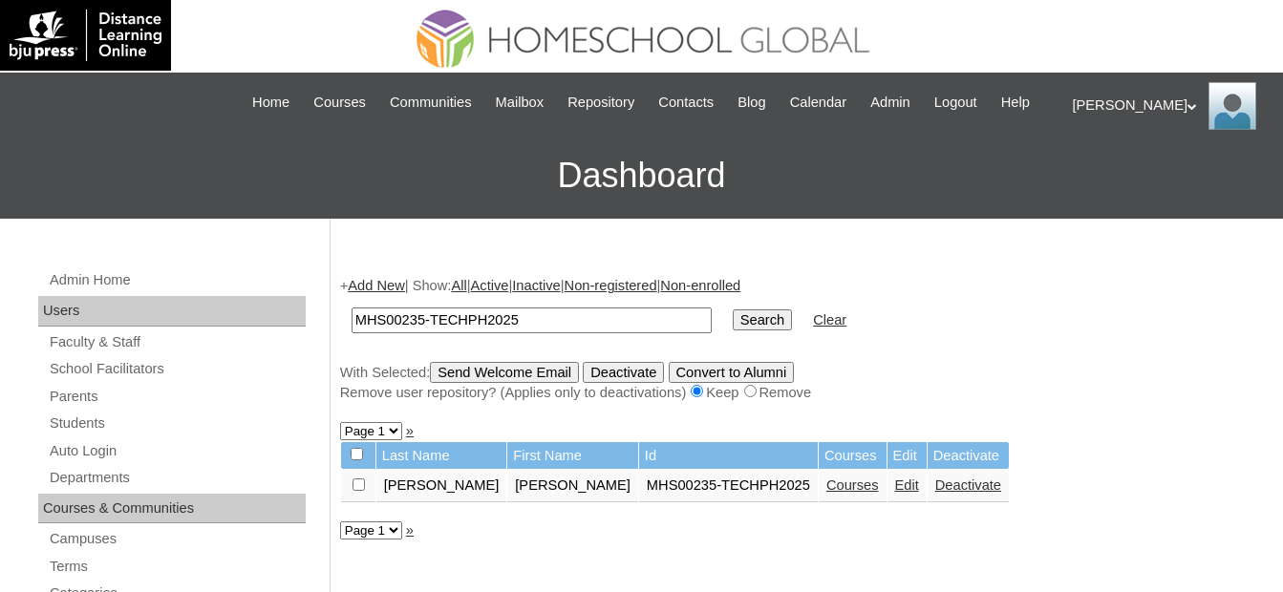
click at [826, 490] on link "Courses" at bounding box center [852, 485] width 53 height 15
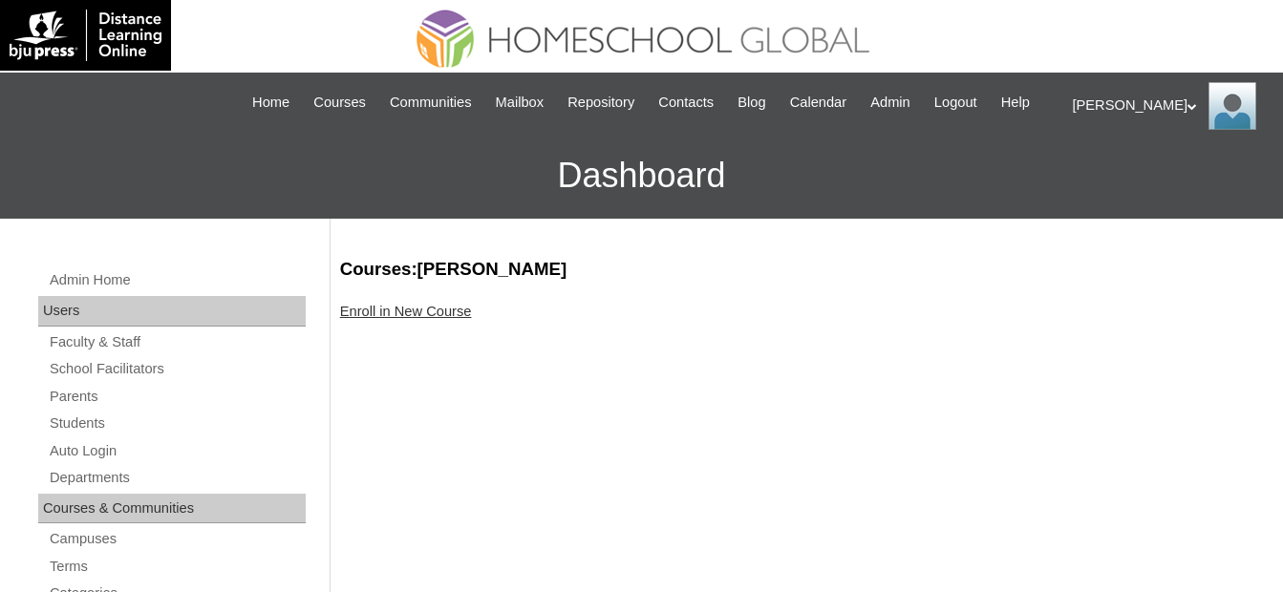
click at [430, 315] on link "Enroll in New Course" at bounding box center [406, 311] width 132 height 15
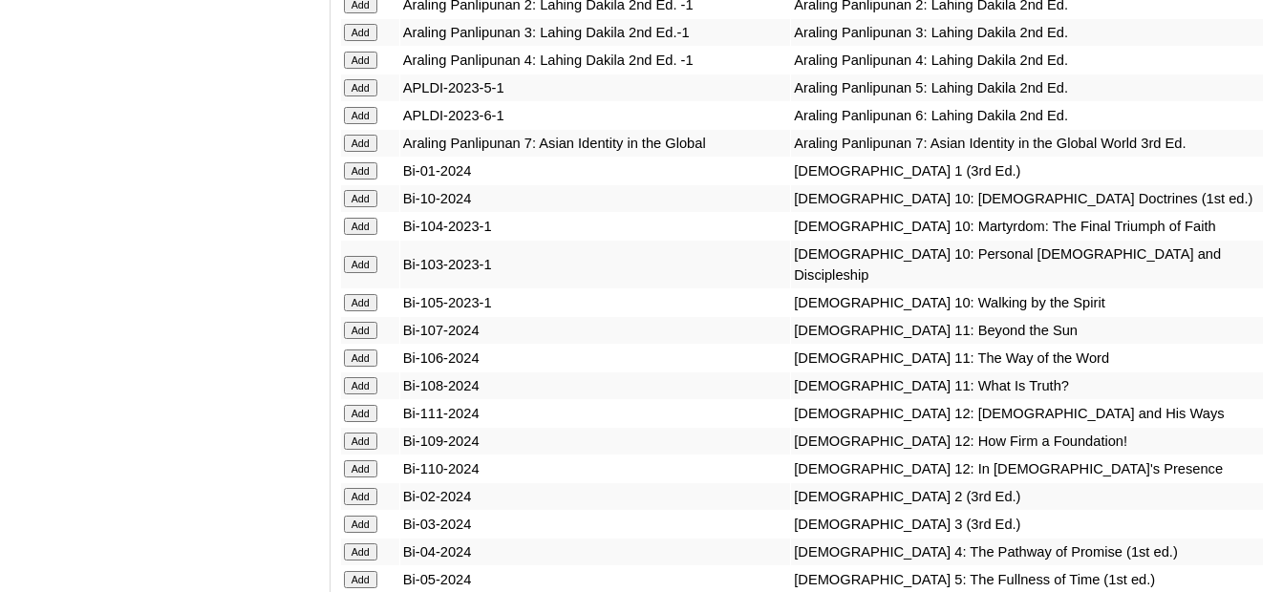
scroll to position [4777, 0]
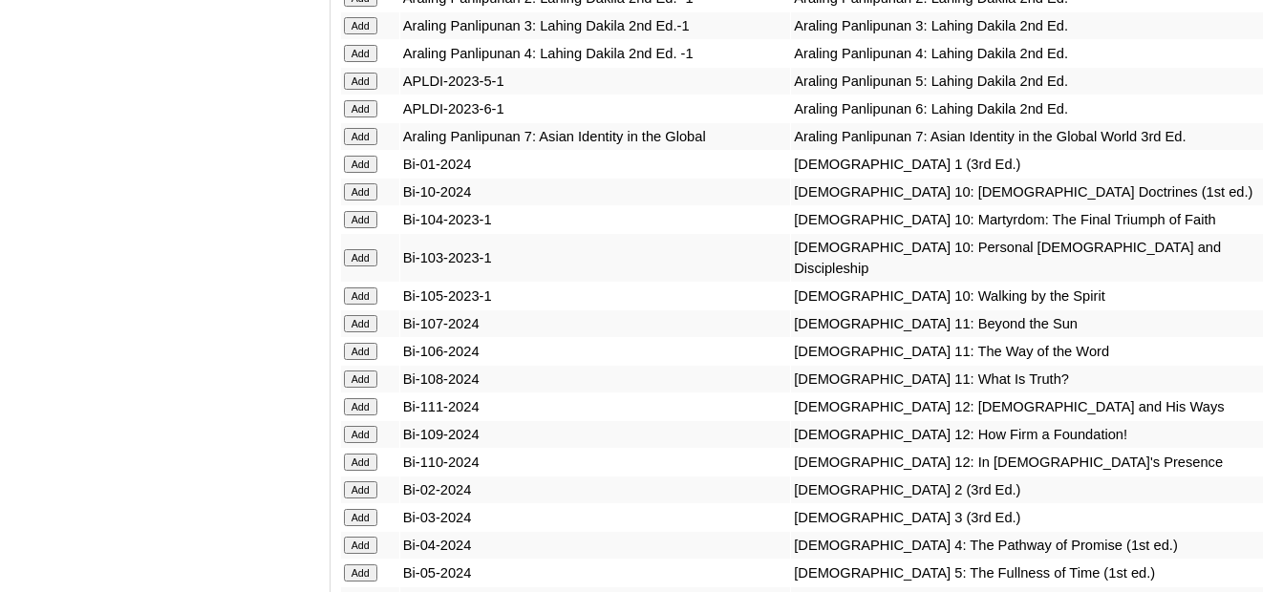
click at [376, 481] on input "Add" at bounding box center [360, 489] width 33 height 17
click at [357, 481] on input "Add" at bounding box center [360, 489] width 33 height 17
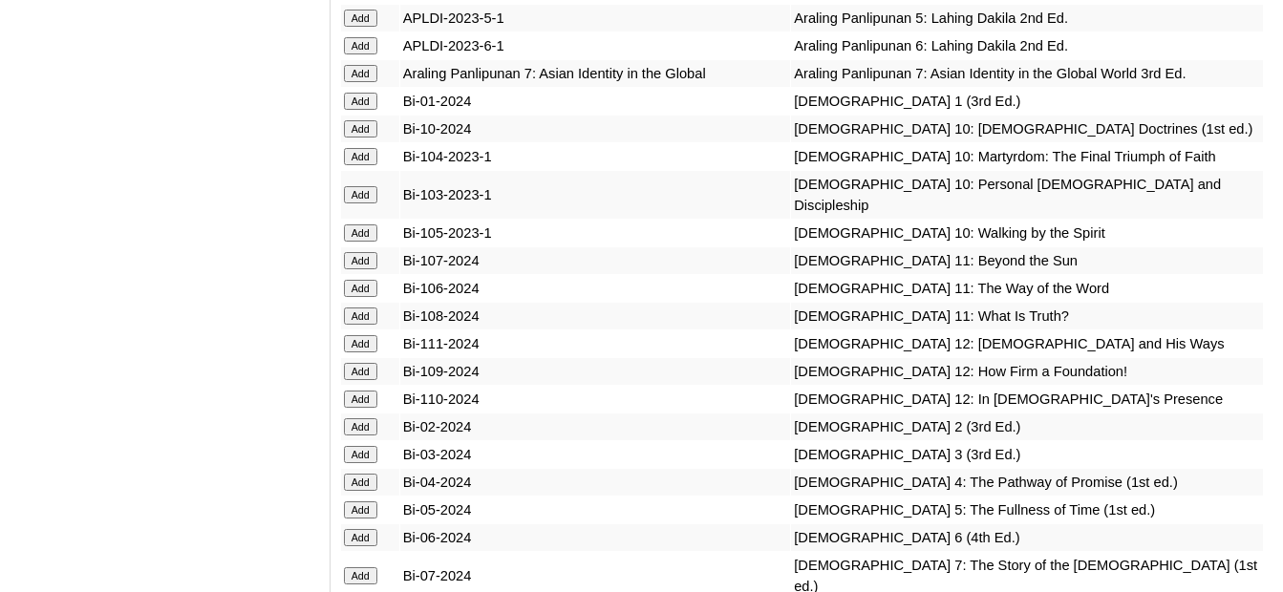
scroll to position [4872, 0]
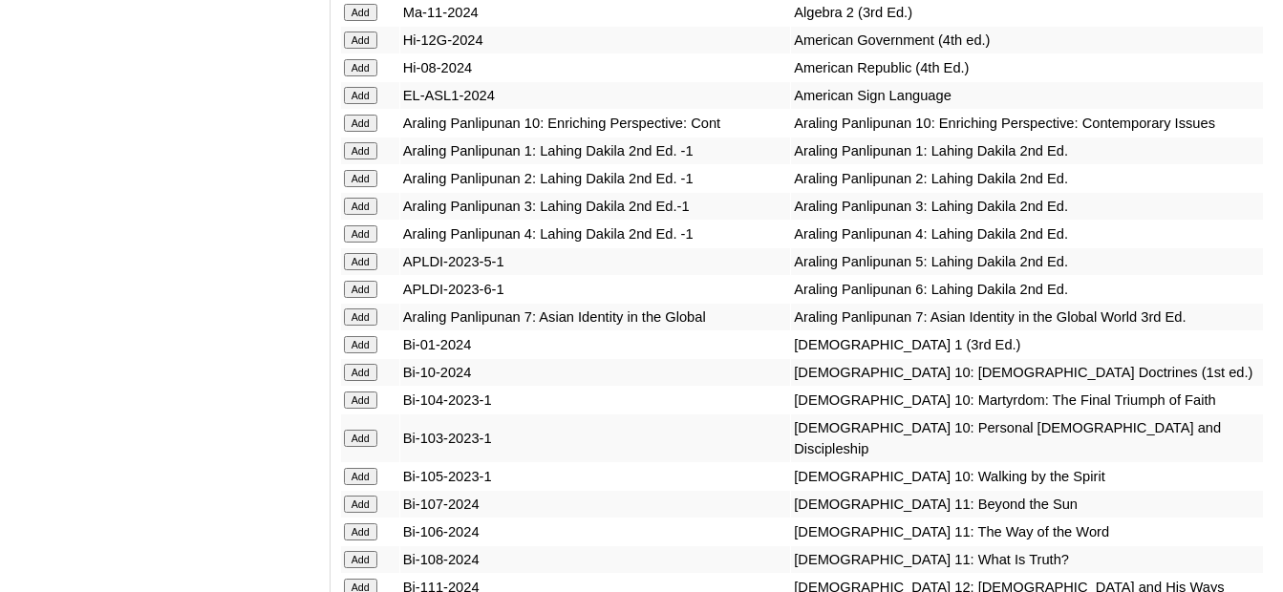
scroll to position [4568, 0]
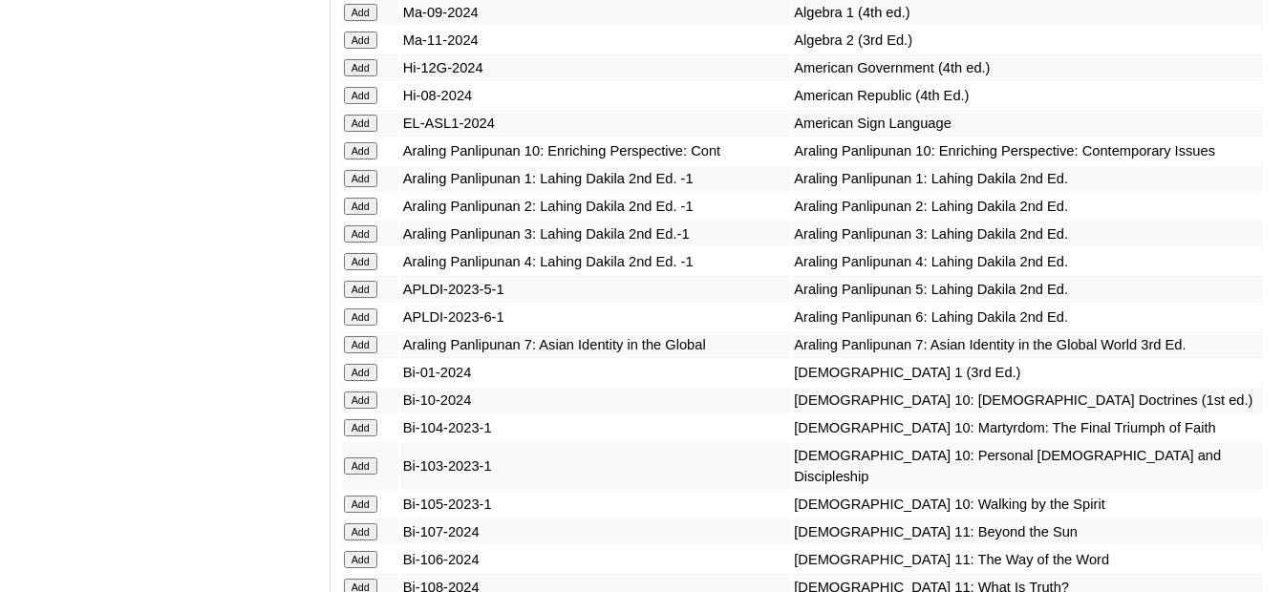
click at [371, 198] on input "Add" at bounding box center [360, 206] width 33 height 17
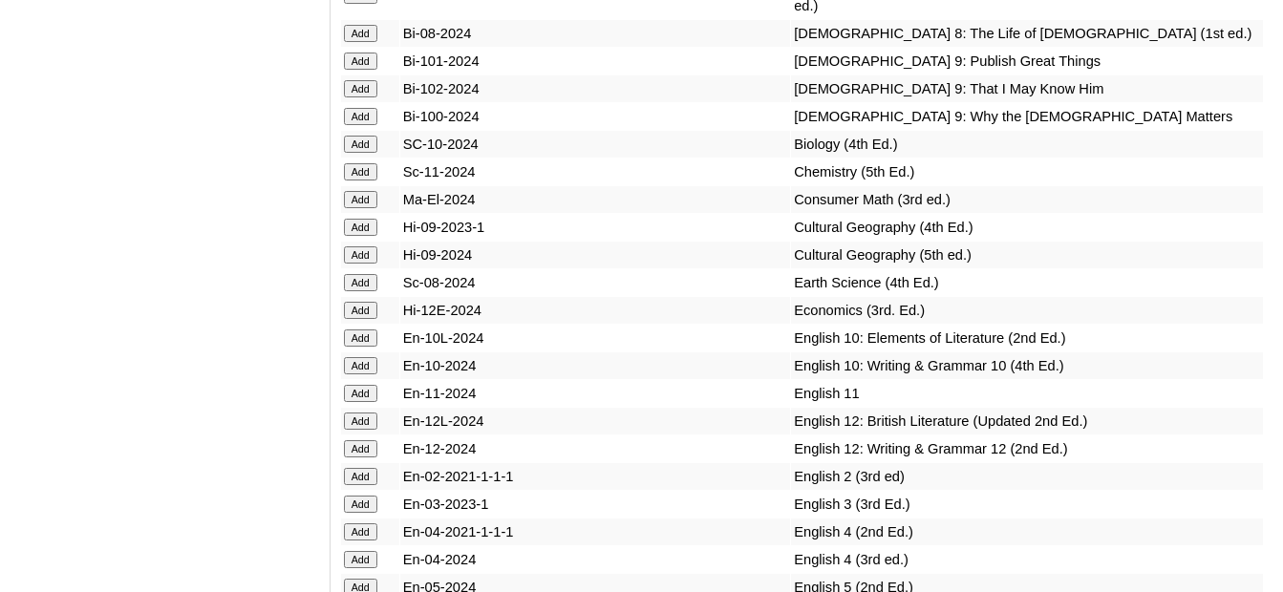
scroll to position [5428, 0]
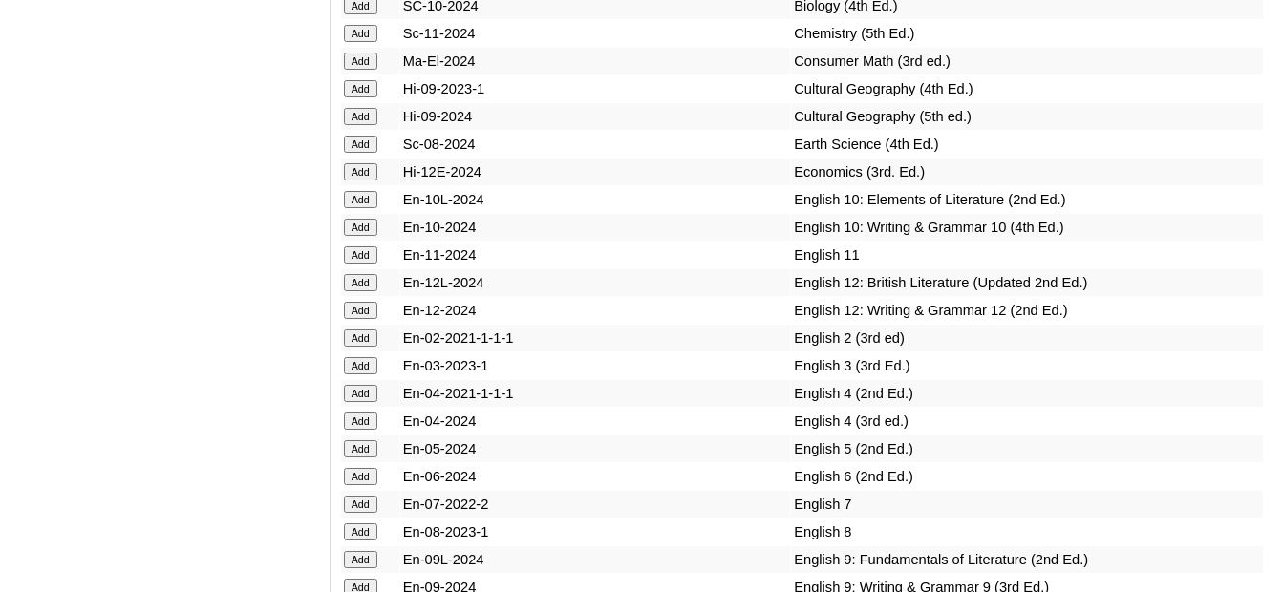
scroll to position [5560, 0]
click at [373, 329] on input "Add" at bounding box center [360, 337] width 33 height 17
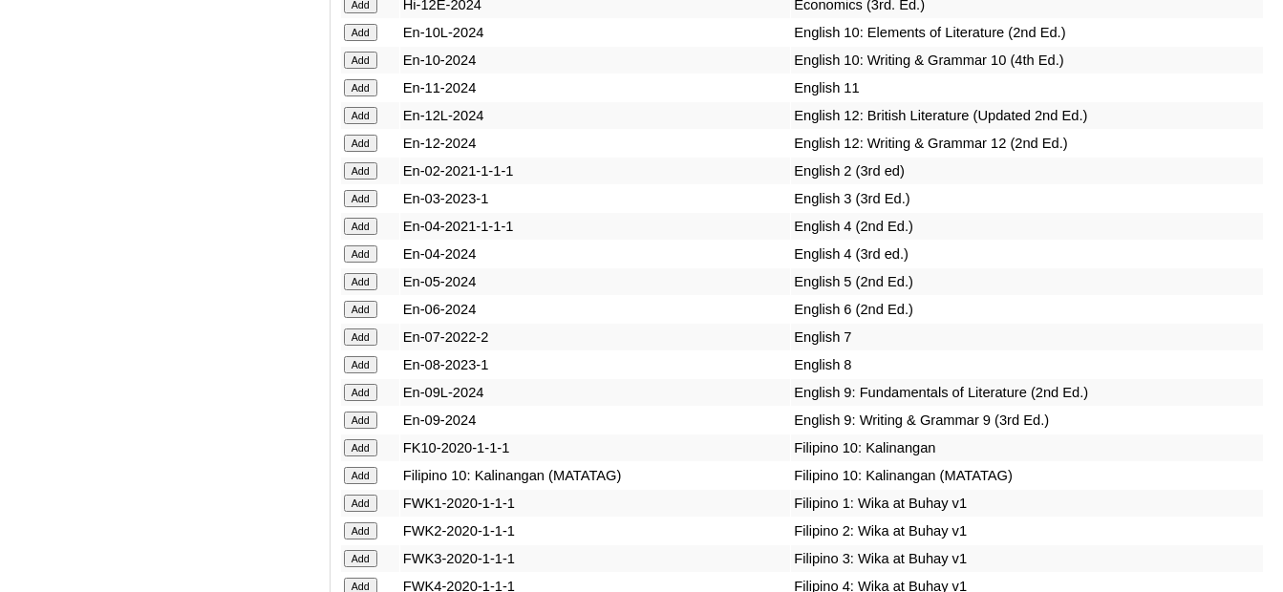
scroll to position [5847, 0]
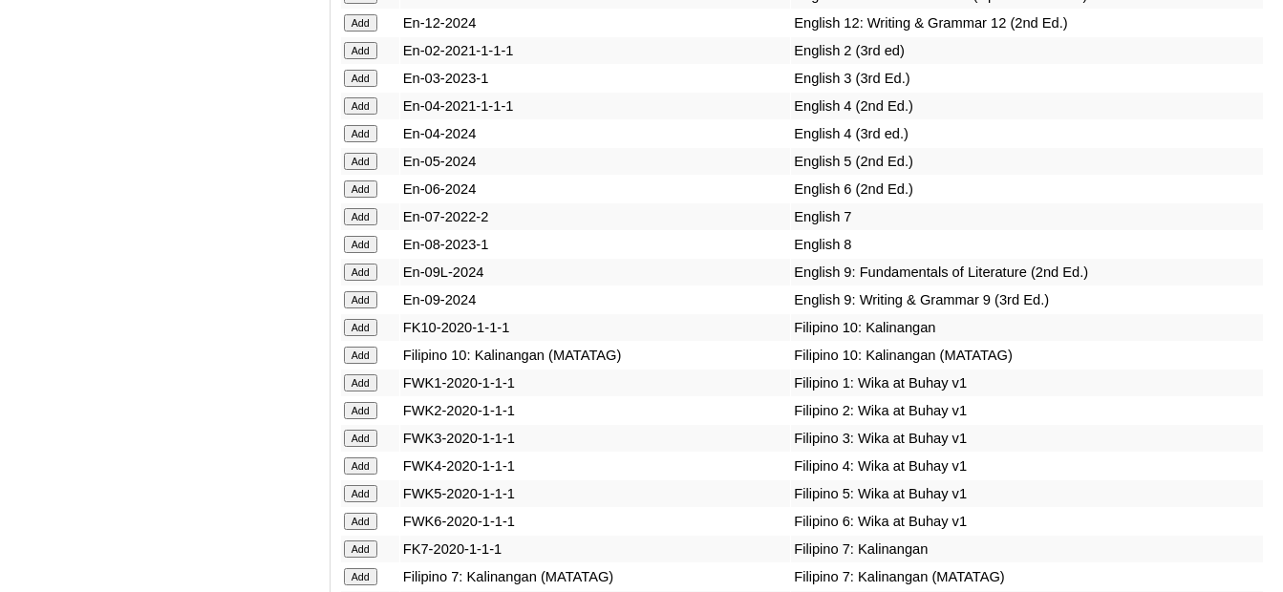
click at [373, 402] on input "Add" at bounding box center [360, 410] width 33 height 17
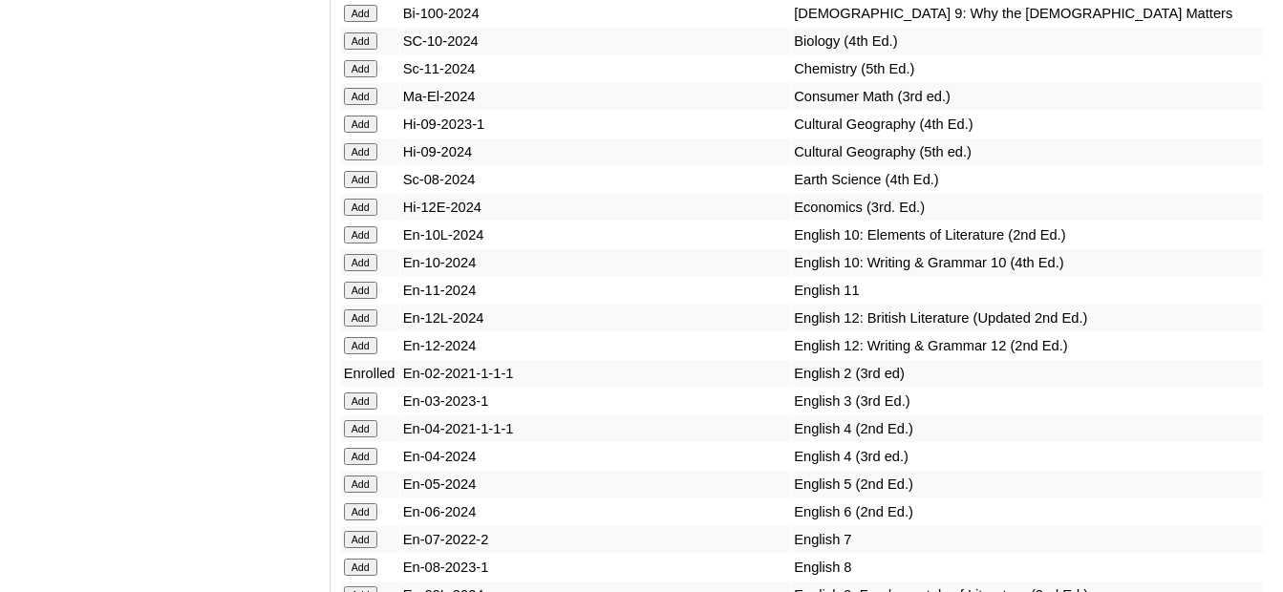
scroll to position [6218, 0]
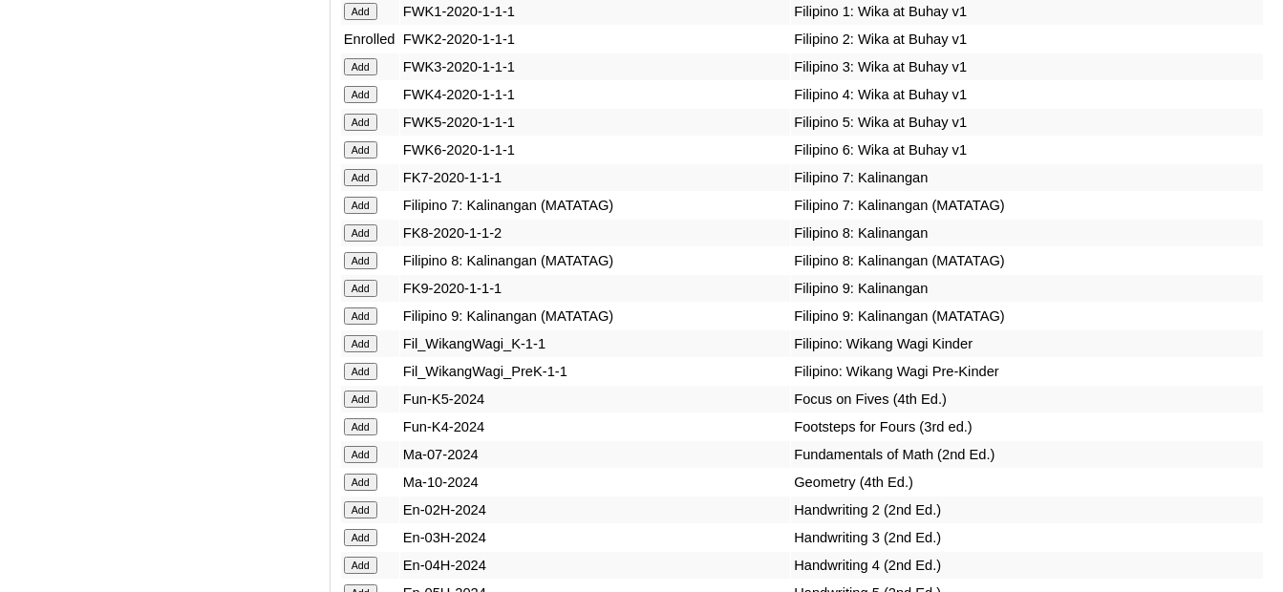
click at [359, 502] on input "Add" at bounding box center [360, 510] width 33 height 17
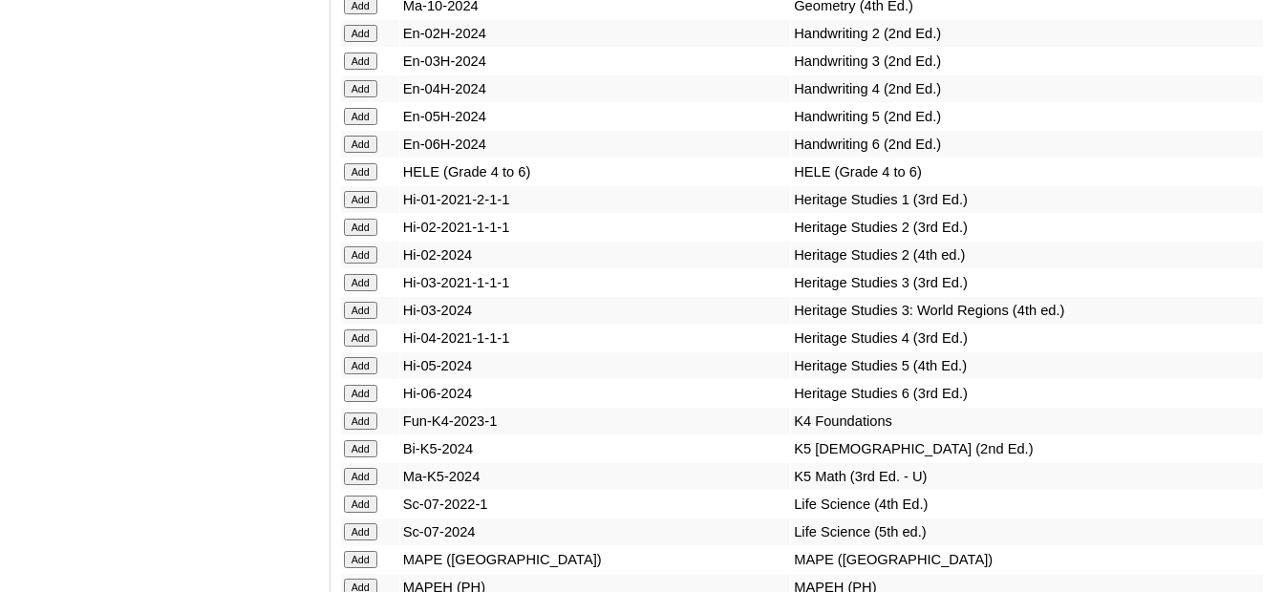
scroll to position [6696, 0]
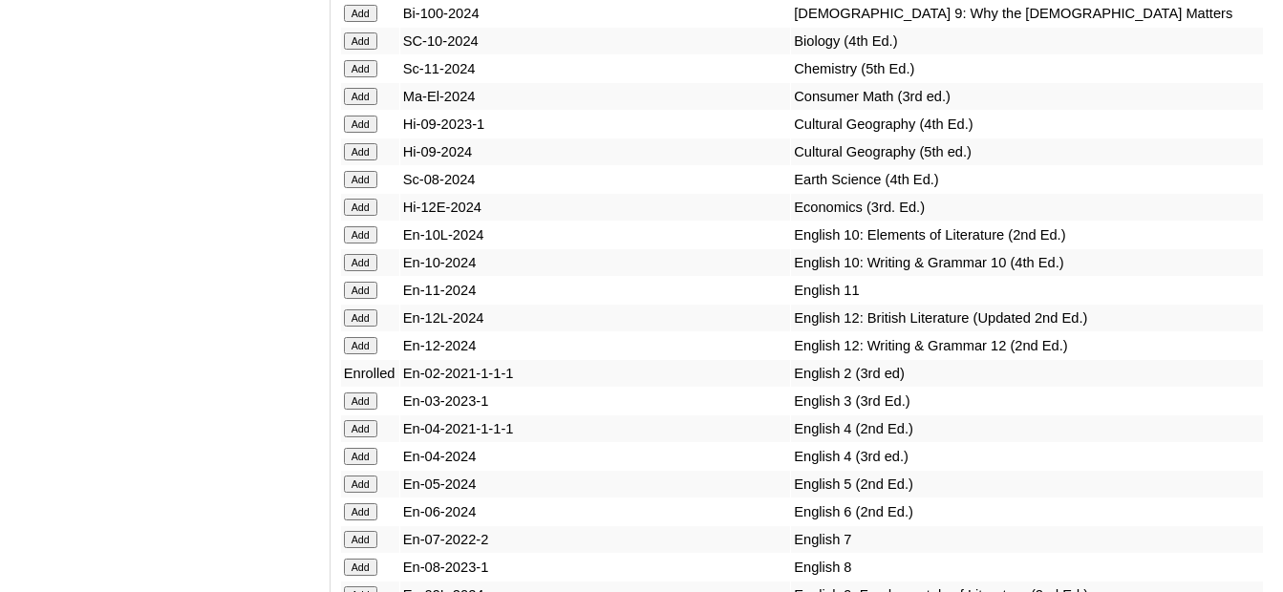
scroll to position [7077, 0]
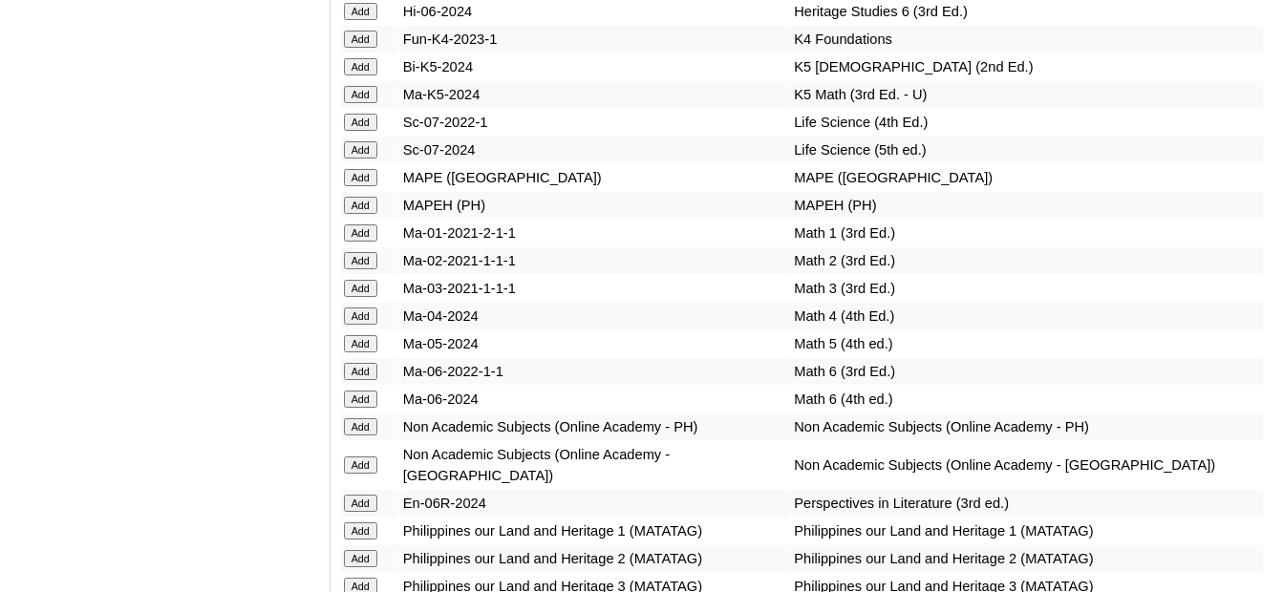
click at [371, 197] on input "Add" at bounding box center [360, 205] width 33 height 17
click at [370, 252] on input "Add" at bounding box center [360, 260] width 33 height 17
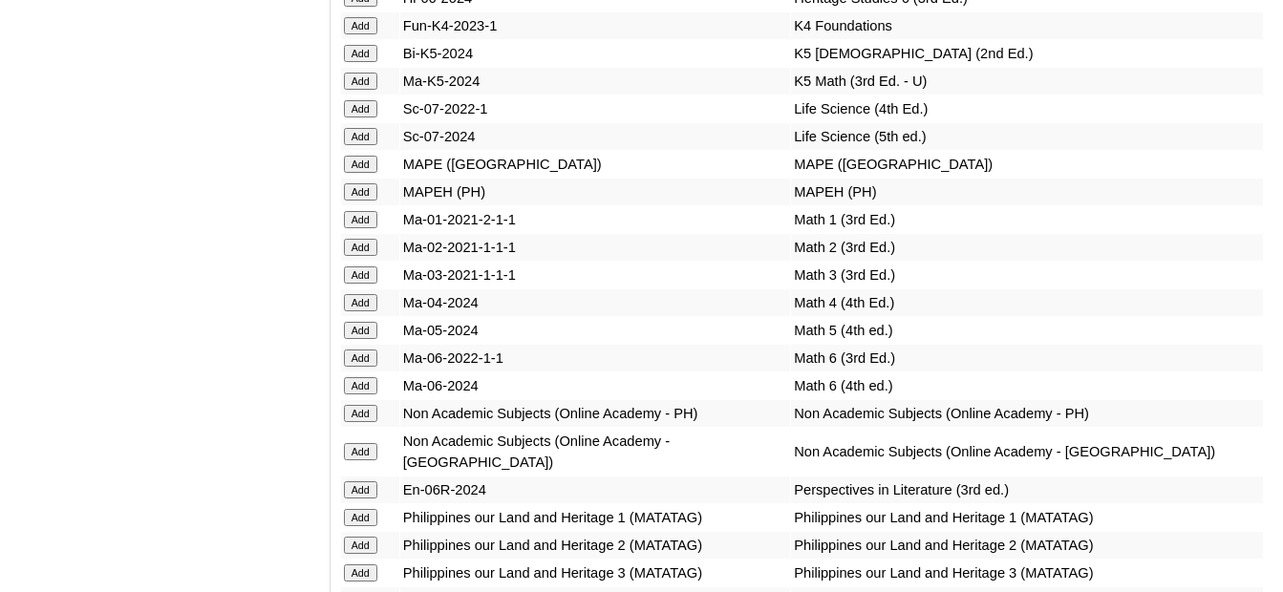
scroll to position [7268, 0]
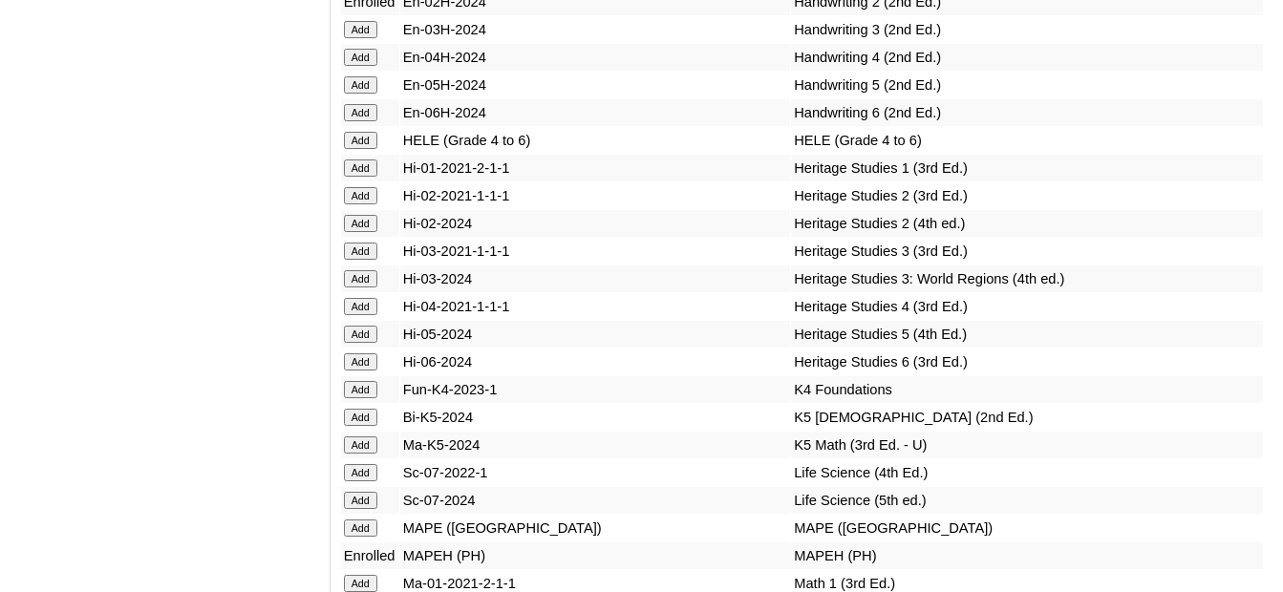
scroll to position [7762, 0]
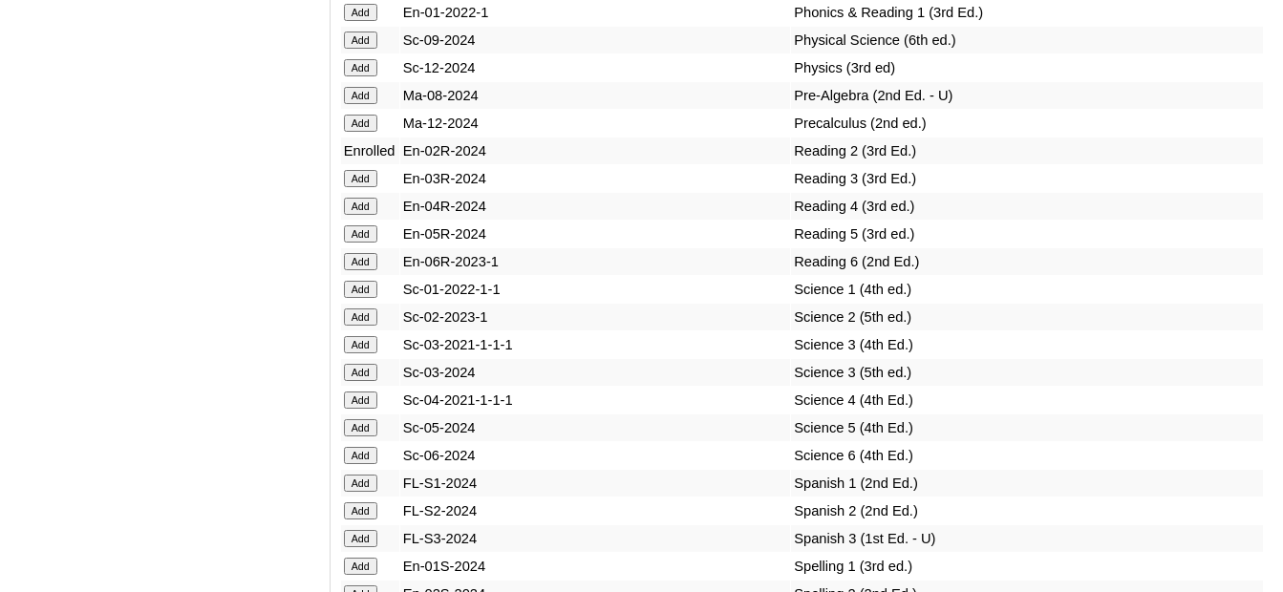
click at [363, 309] on input "Add" at bounding box center [360, 317] width 33 height 17
click at [360, 586] on input "Add" at bounding box center [360, 594] width 33 height 17
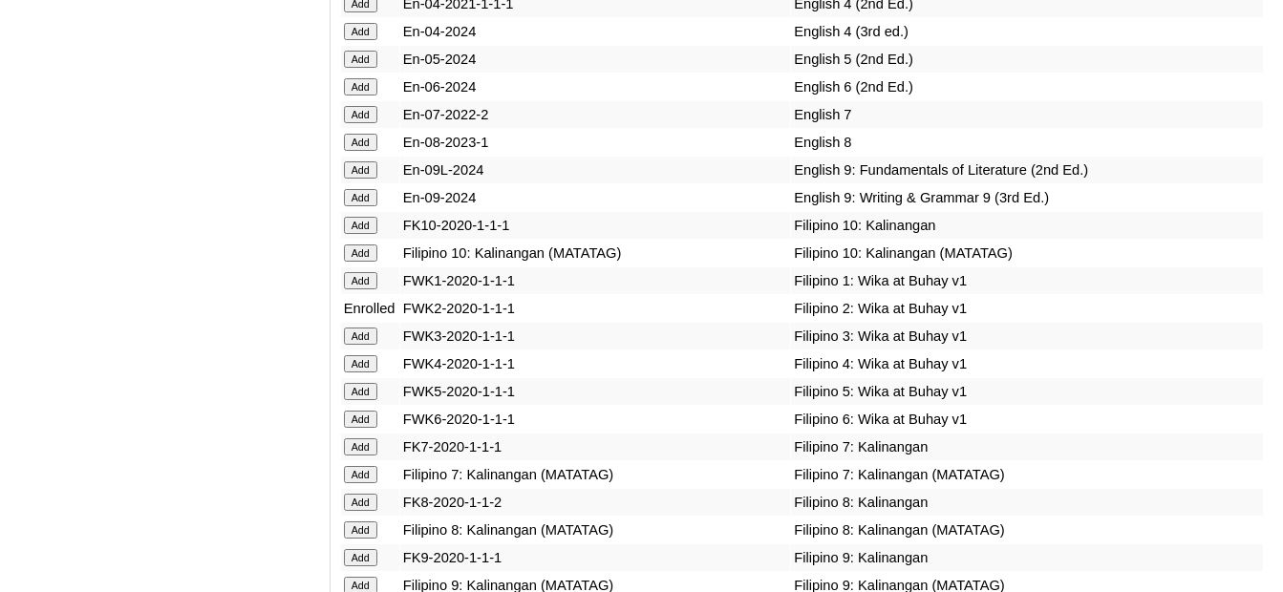
scroll to position [5947, 0]
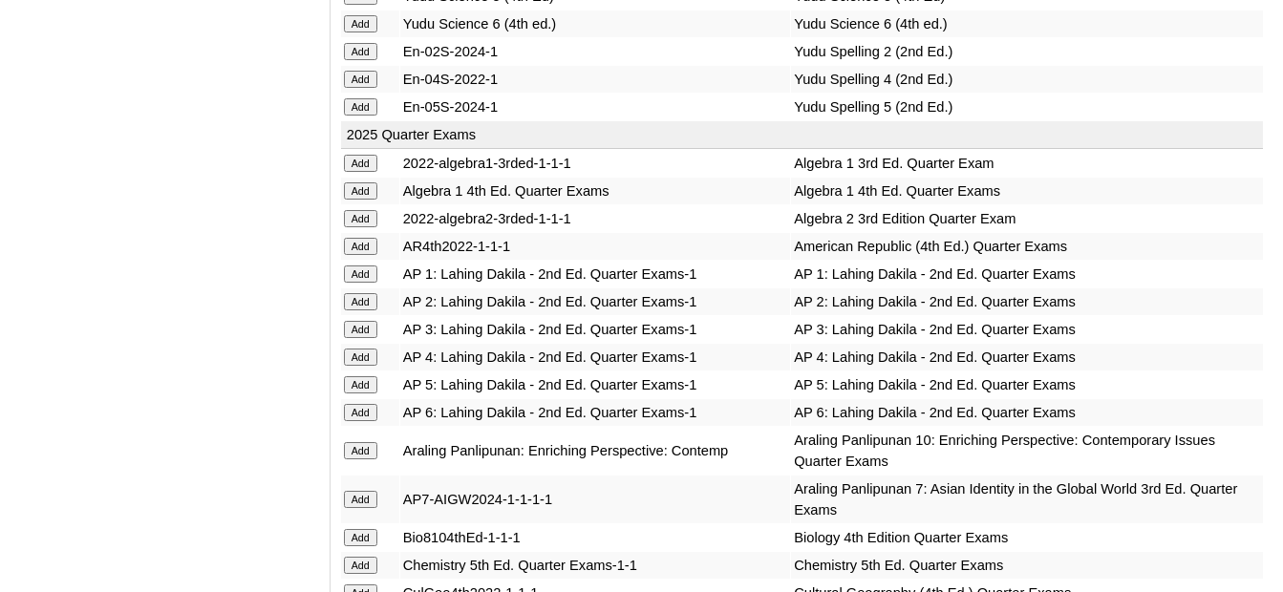
scroll to position [1624, 0]
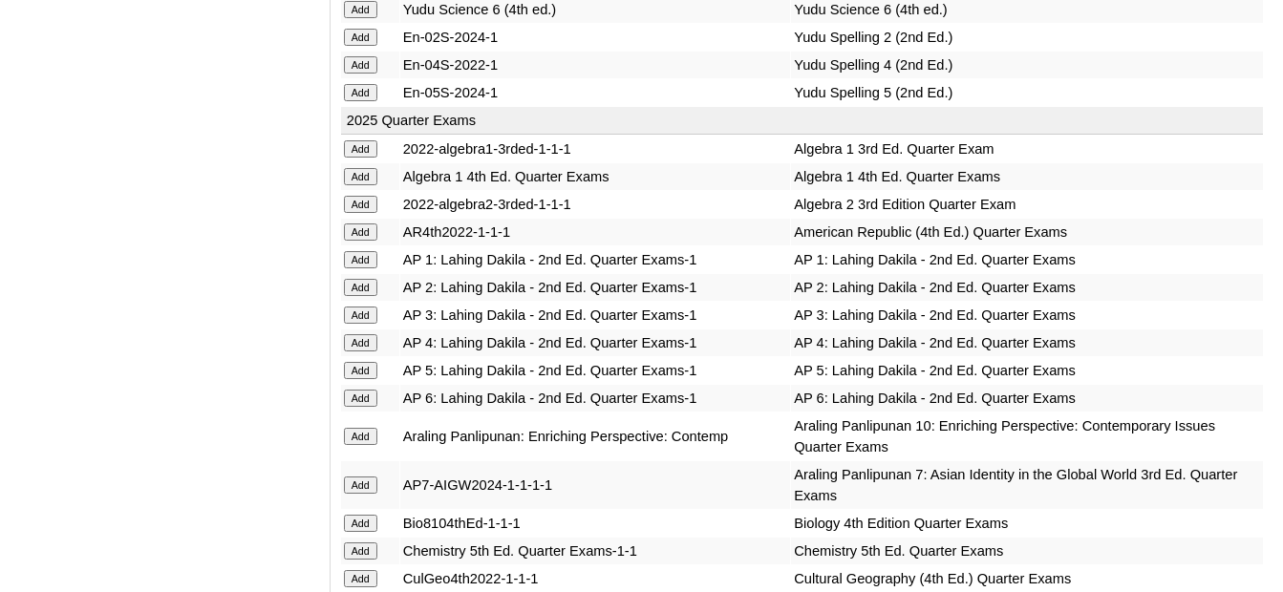
click at [365, 292] on input "Add" at bounding box center [360, 287] width 33 height 17
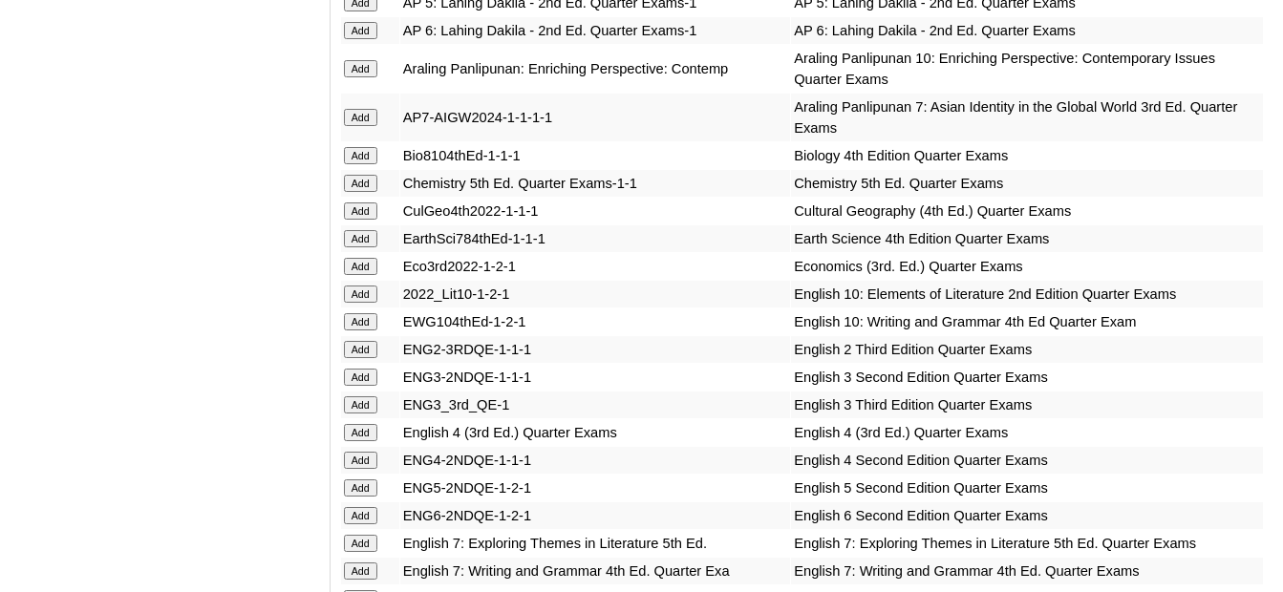
scroll to position [2006, 0]
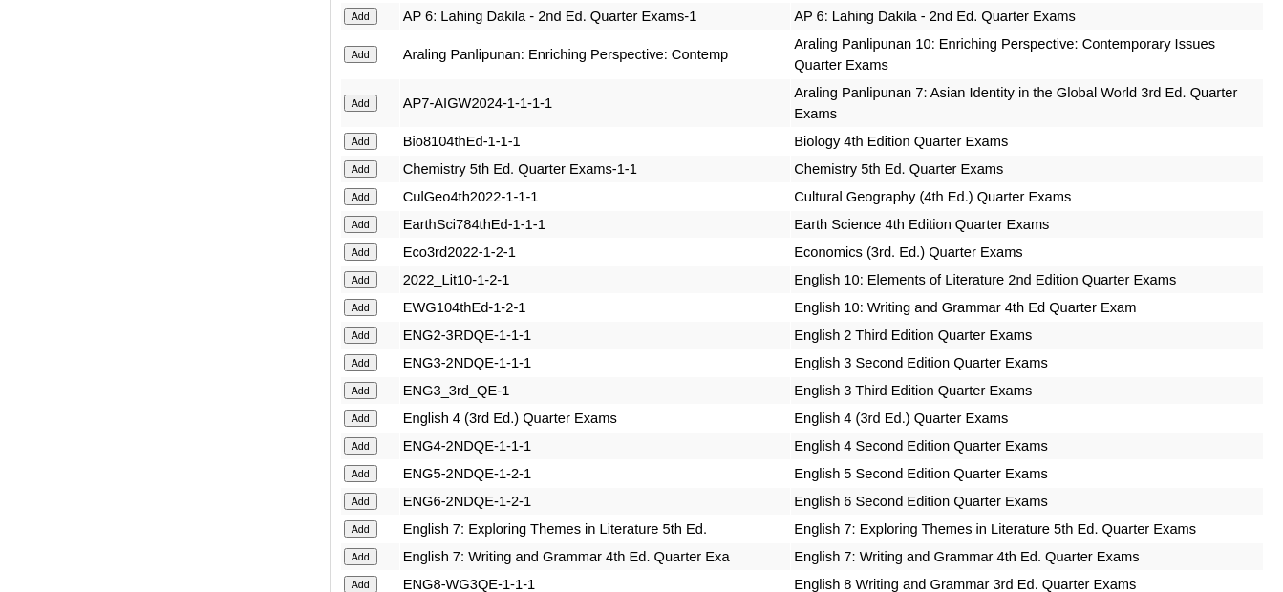
click at [370, 327] on input "Add" at bounding box center [360, 335] width 33 height 17
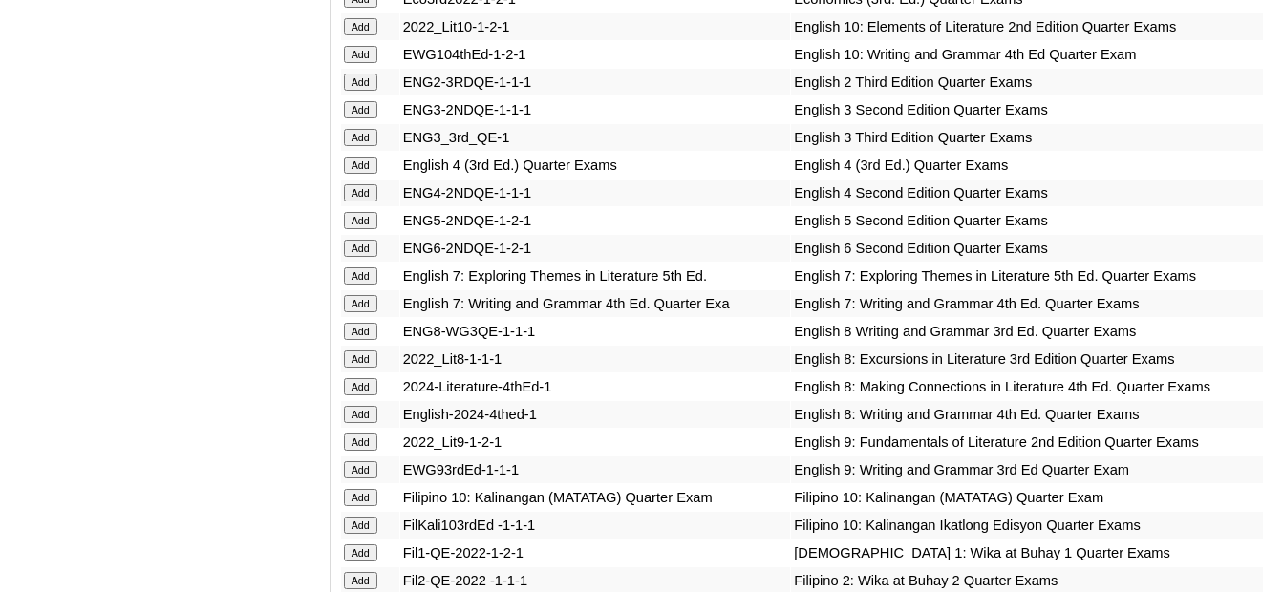
scroll to position [2293, 0]
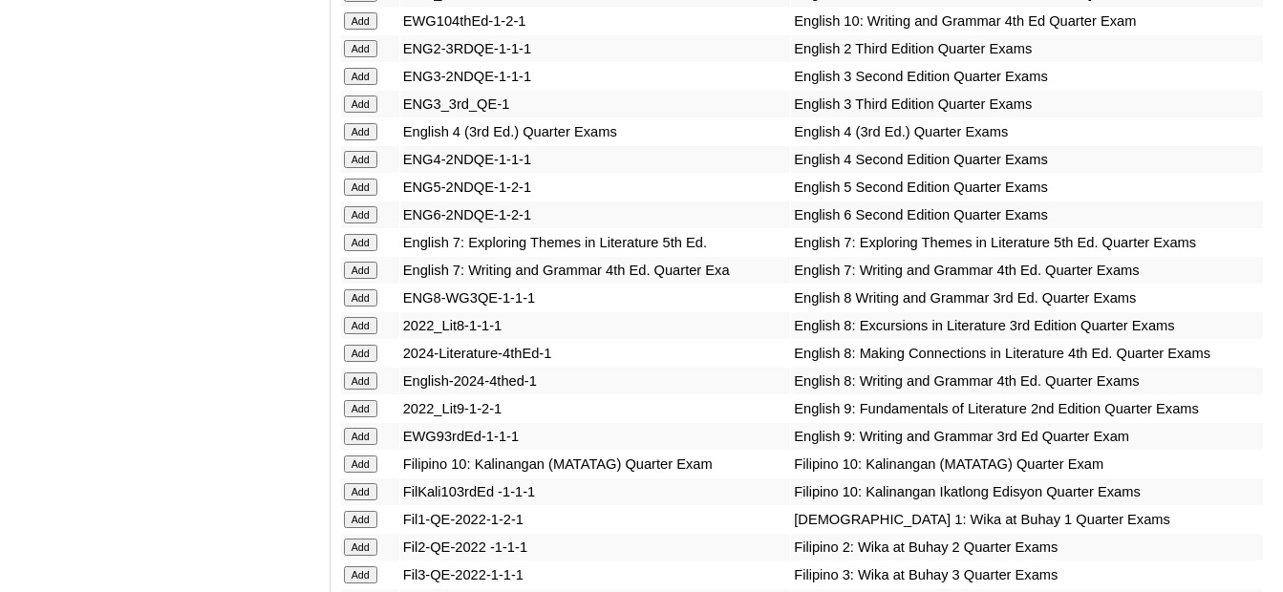
click at [369, 539] on input "Add" at bounding box center [360, 547] width 33 height 17
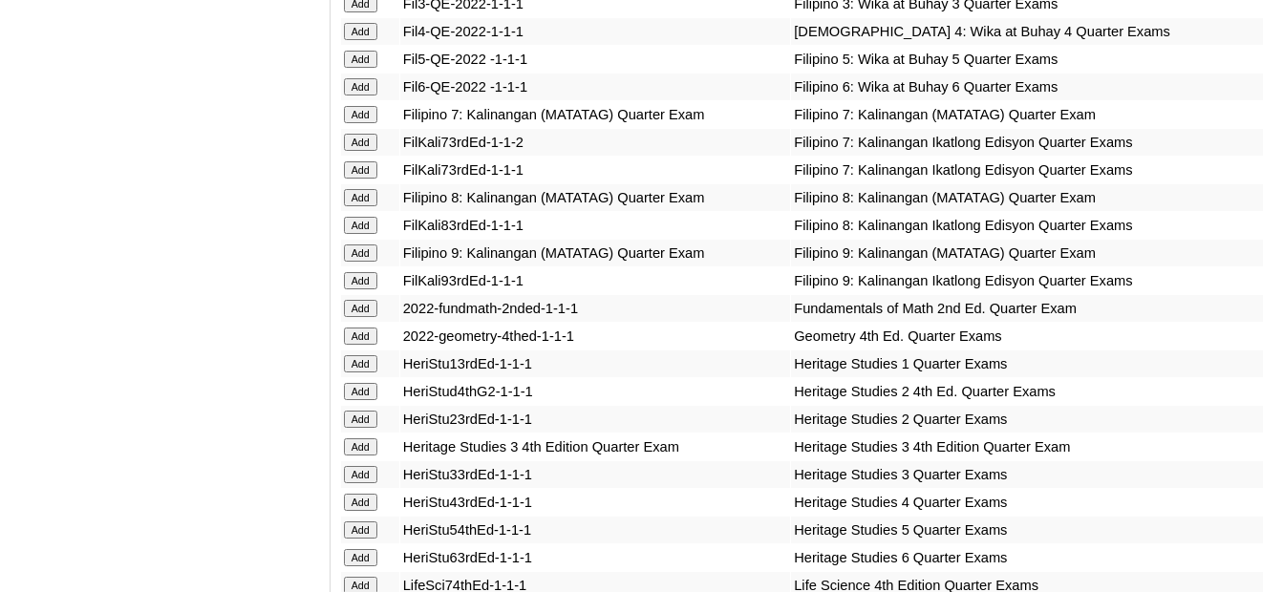
scroll to position [2962, 0]
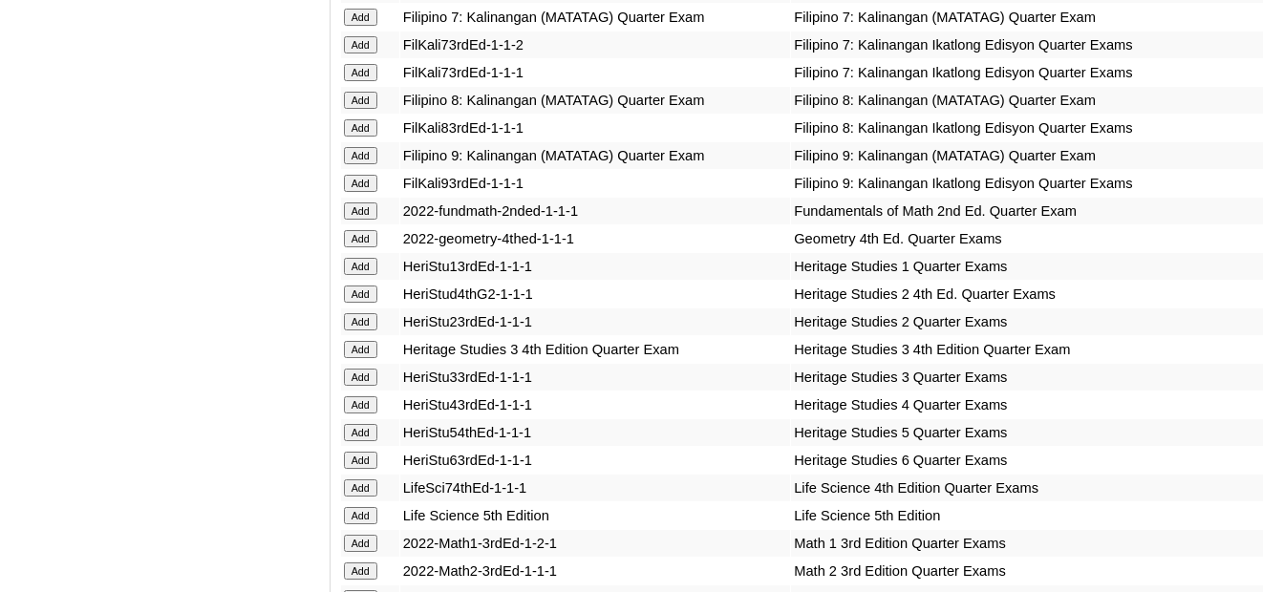
click at [372, 563] on input "Add" at bounding box center [360, 571] width 33 height 17
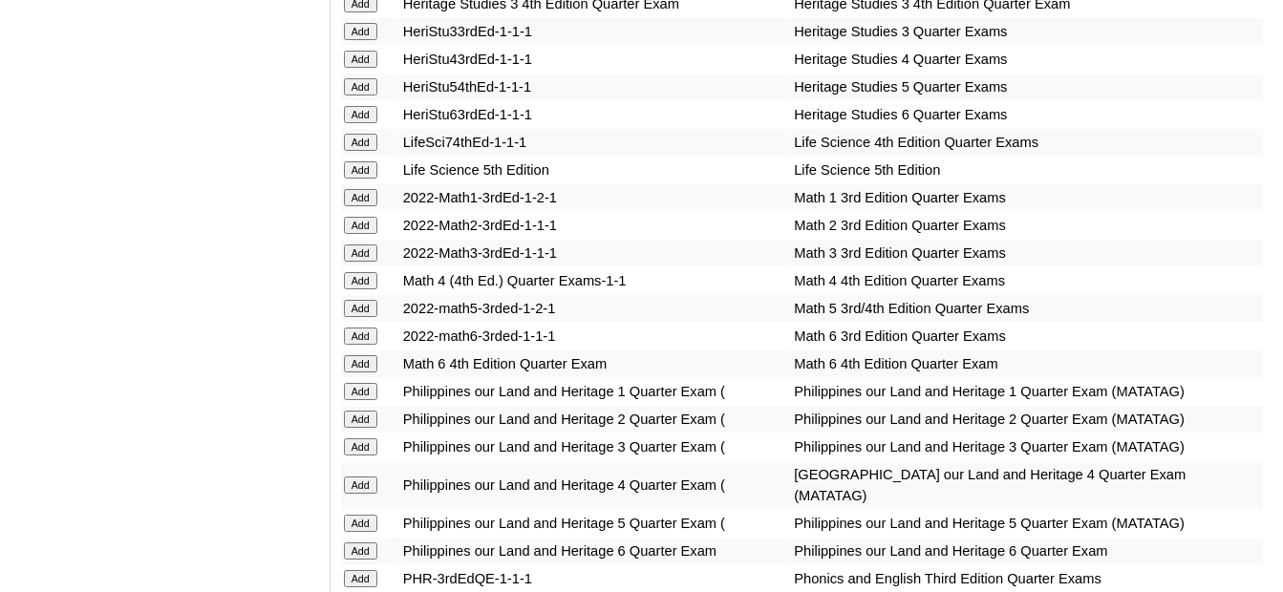
scroll to position [3439, 0]
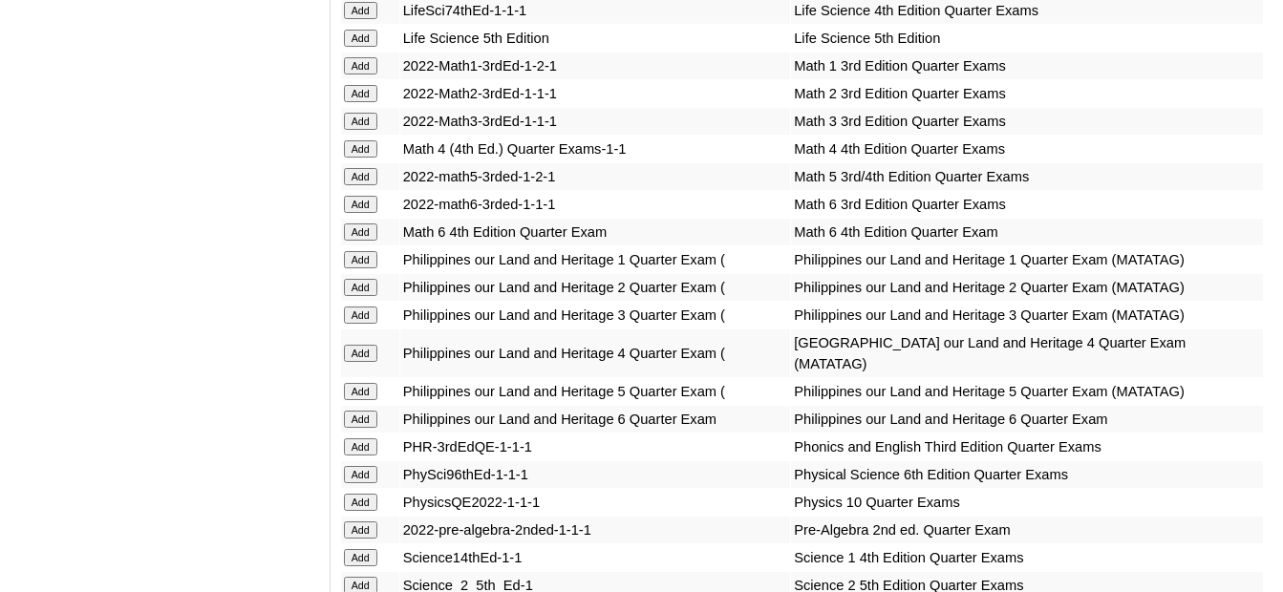
click at [368, 577] on input "Add" at bounding box center [360, 585] width 33 height 17
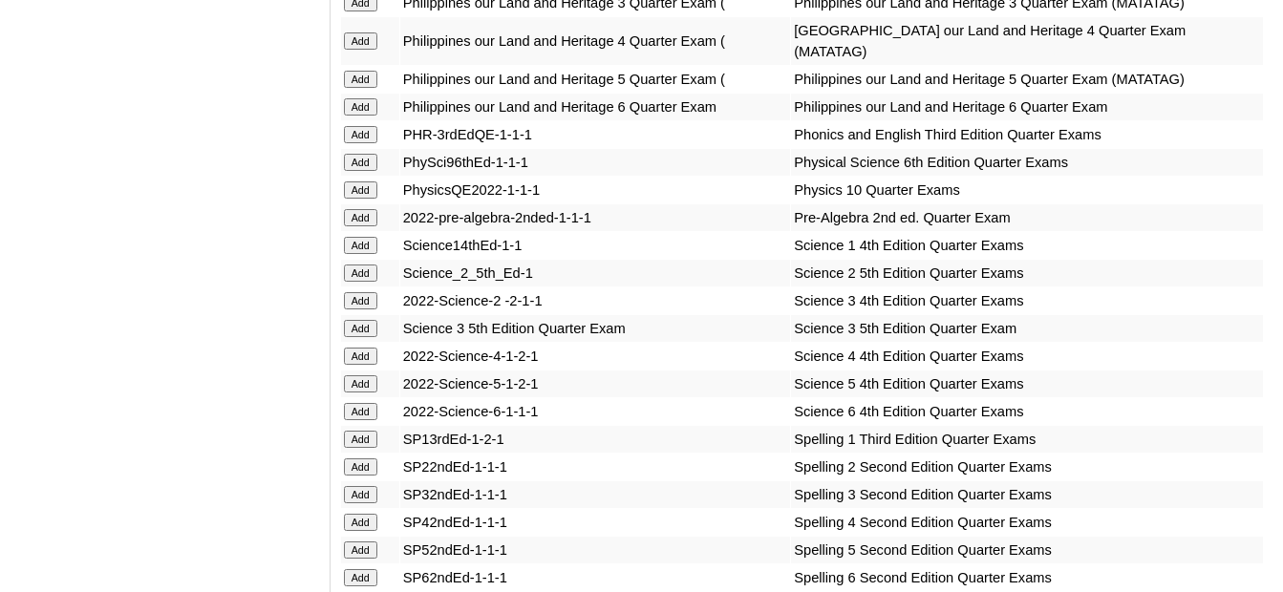
scroll to position [3821, 0]
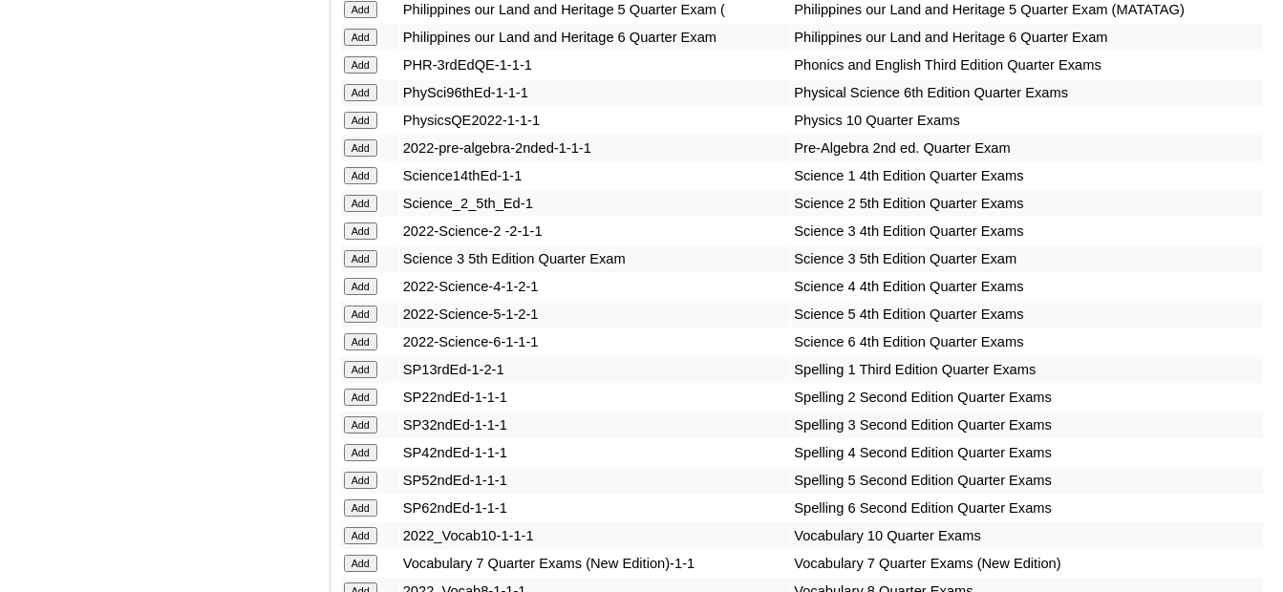
click at [364, 389] on input "Add" at bounding box center [360, 397] width 33 height 17
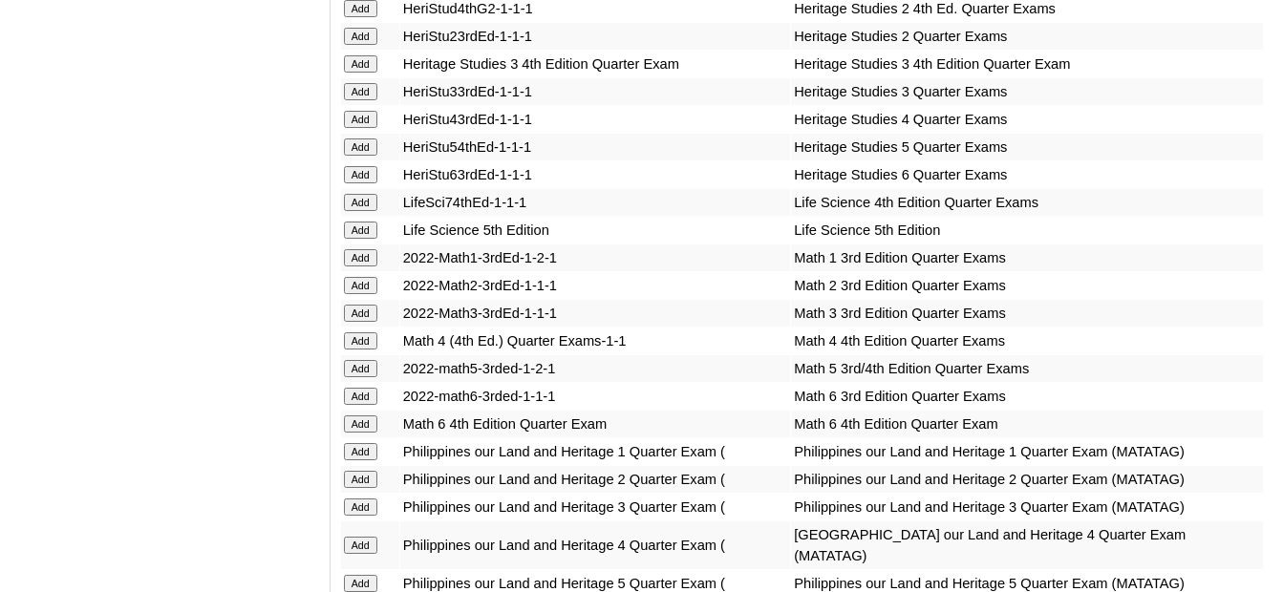
scroll to position [2770, 0]
